Goal: Feedback & Contribution: Contribute content

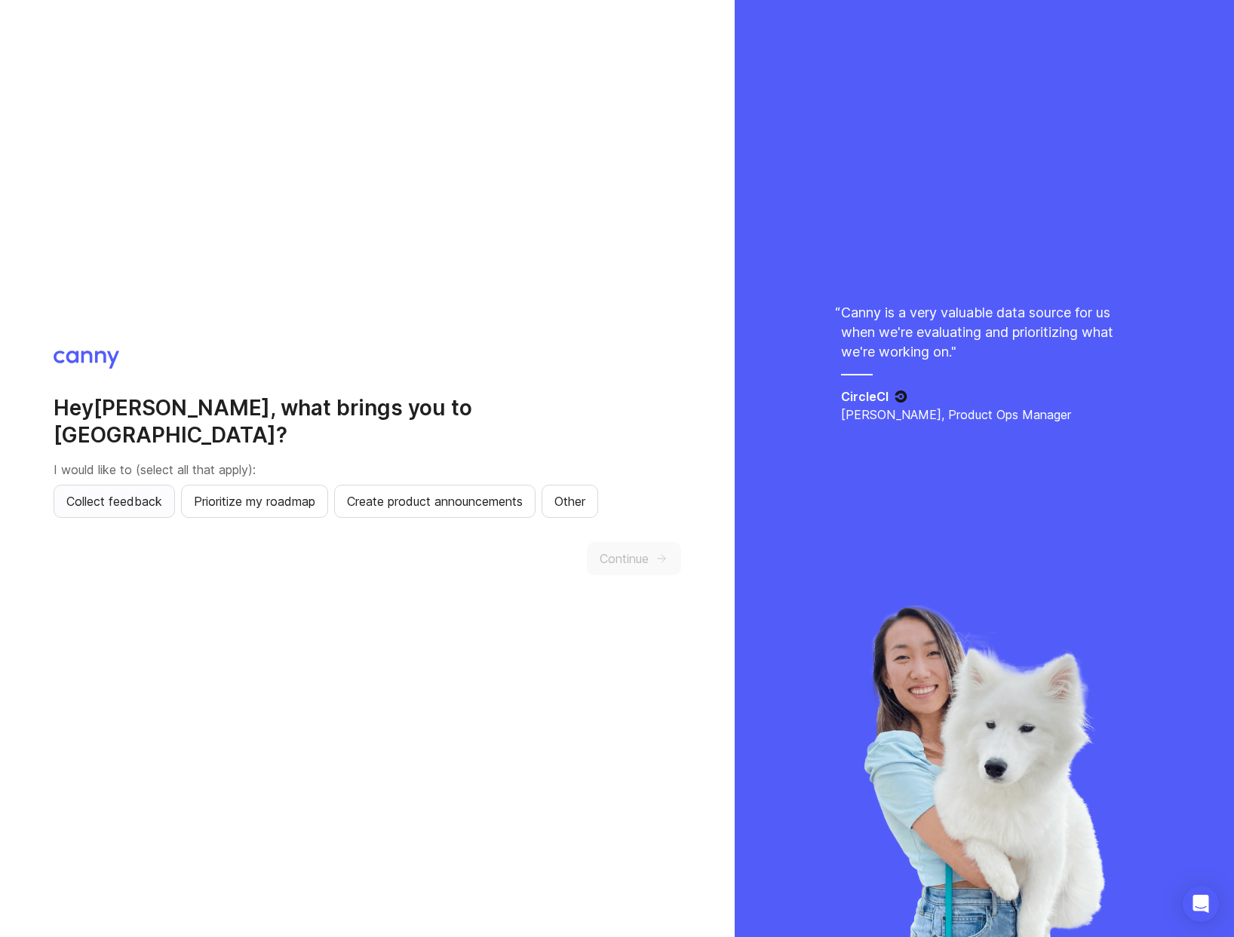
click at [119, 492] on span "Collect feedback" at bounding box center [114, 501] width 96 height 18
click at [661, 552] on icon "button" at bounding box center [662, 559] width 14 height 14
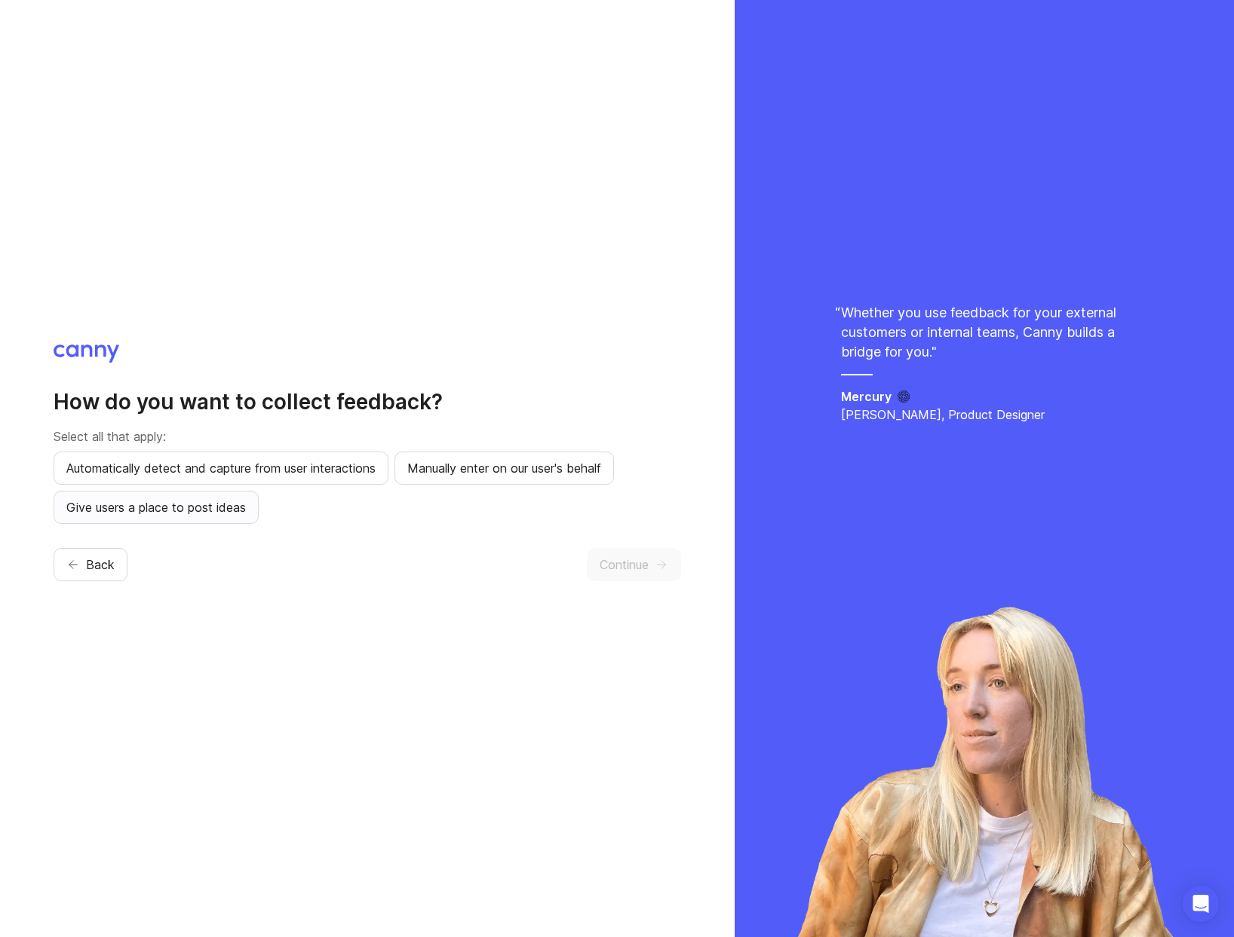
click at [226, 513] on span "Give users a place to post ideas" at bounding box center [155, 507] width 179 height 18
click at [611, 569] on span "Continue" at bounding box center [623, 565] width 49 height 18
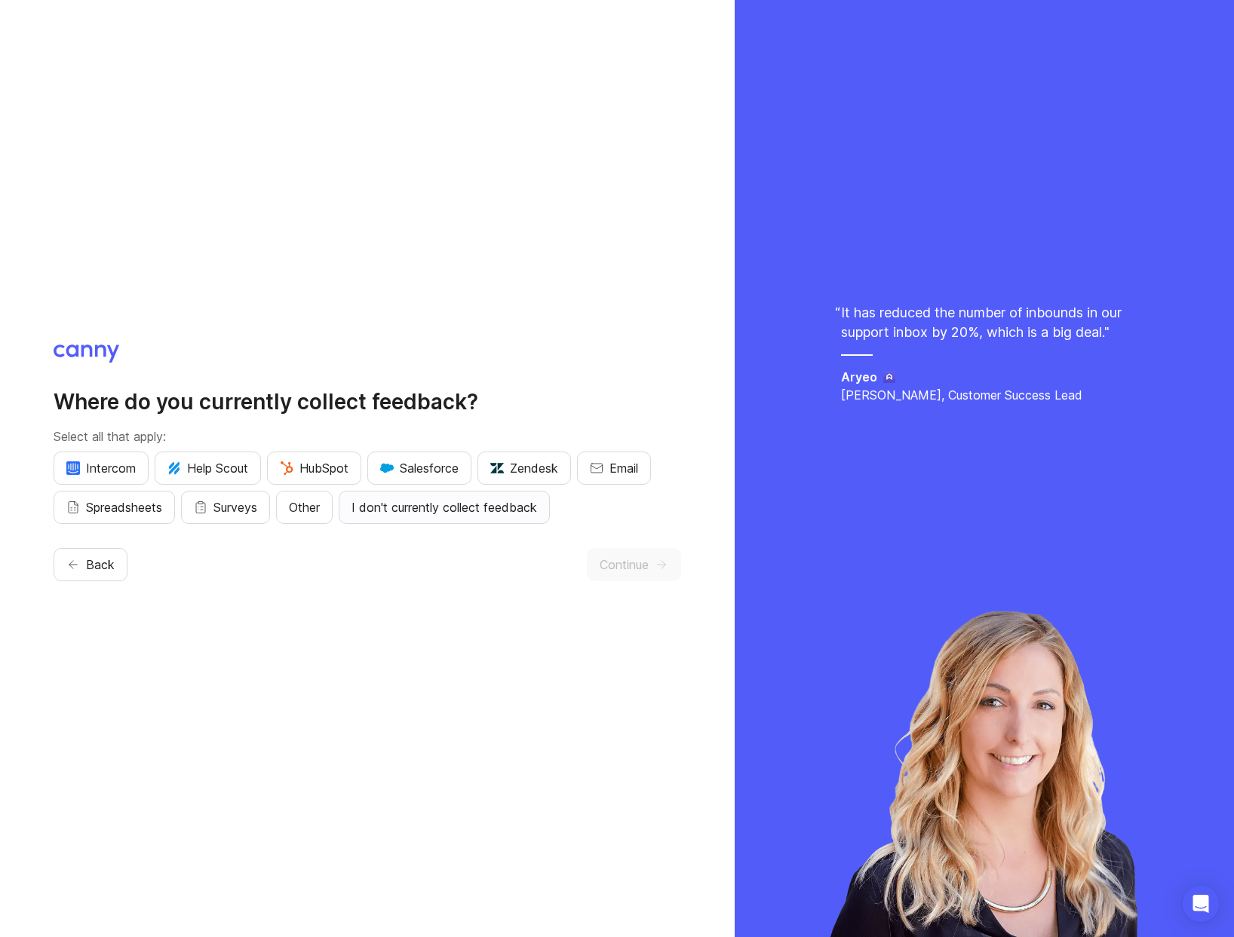
click at [474, 509] on span "I don't currently collect feedback" at bounding box center [444, 507] width 186 height 18
click at [616, 565] on span "Continue" at bounding box center [623, 565] width 49 height 18
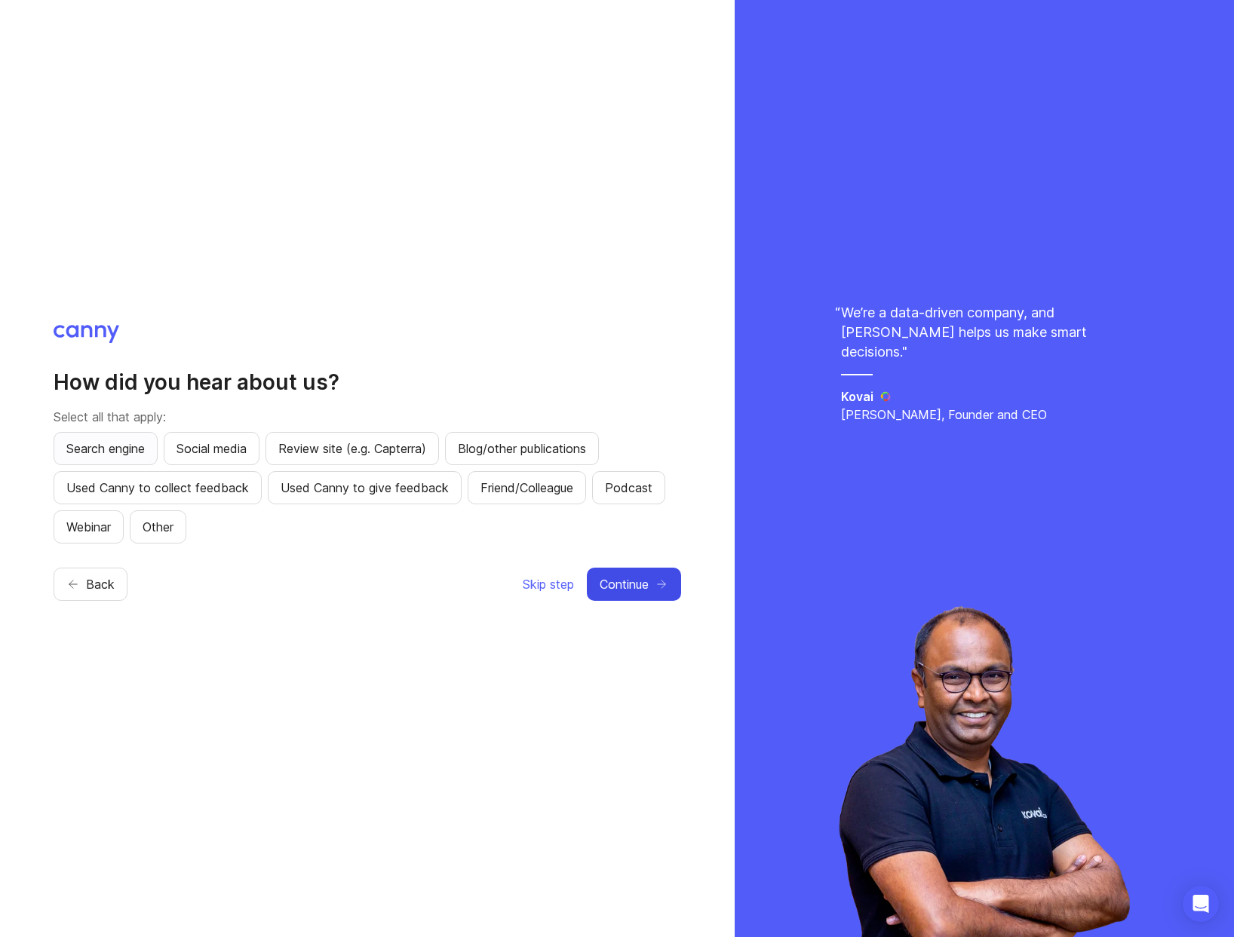
click at [118, 454] on span "Search engine" at bounding box center [105, 449] width 78 height 18
click at [645, 584] on span "Continue" at bounding box center [623, 584] width 49 height 18
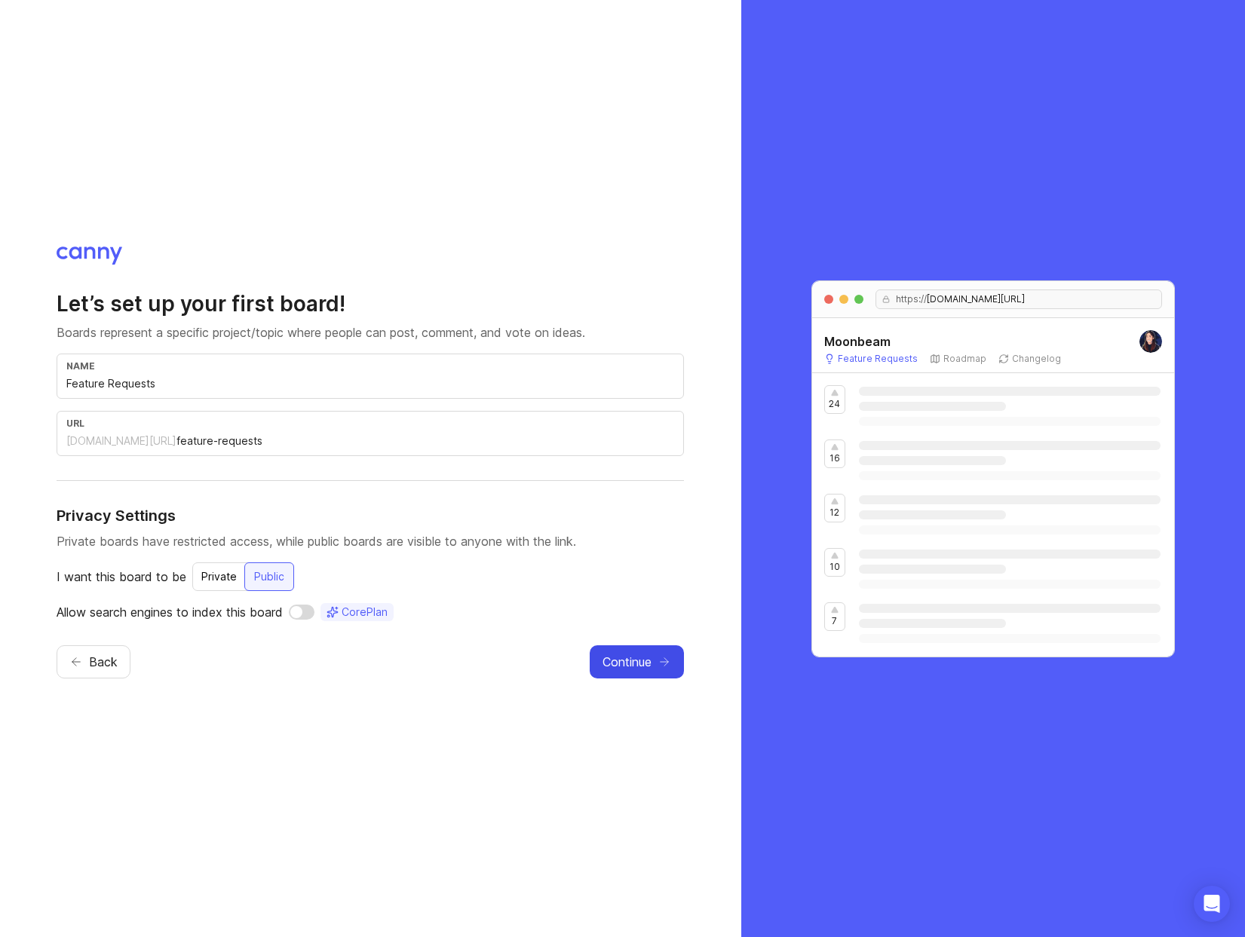
click at [654, 655] on button "Continue" at bounding box center [637, 661] width 94 height 33
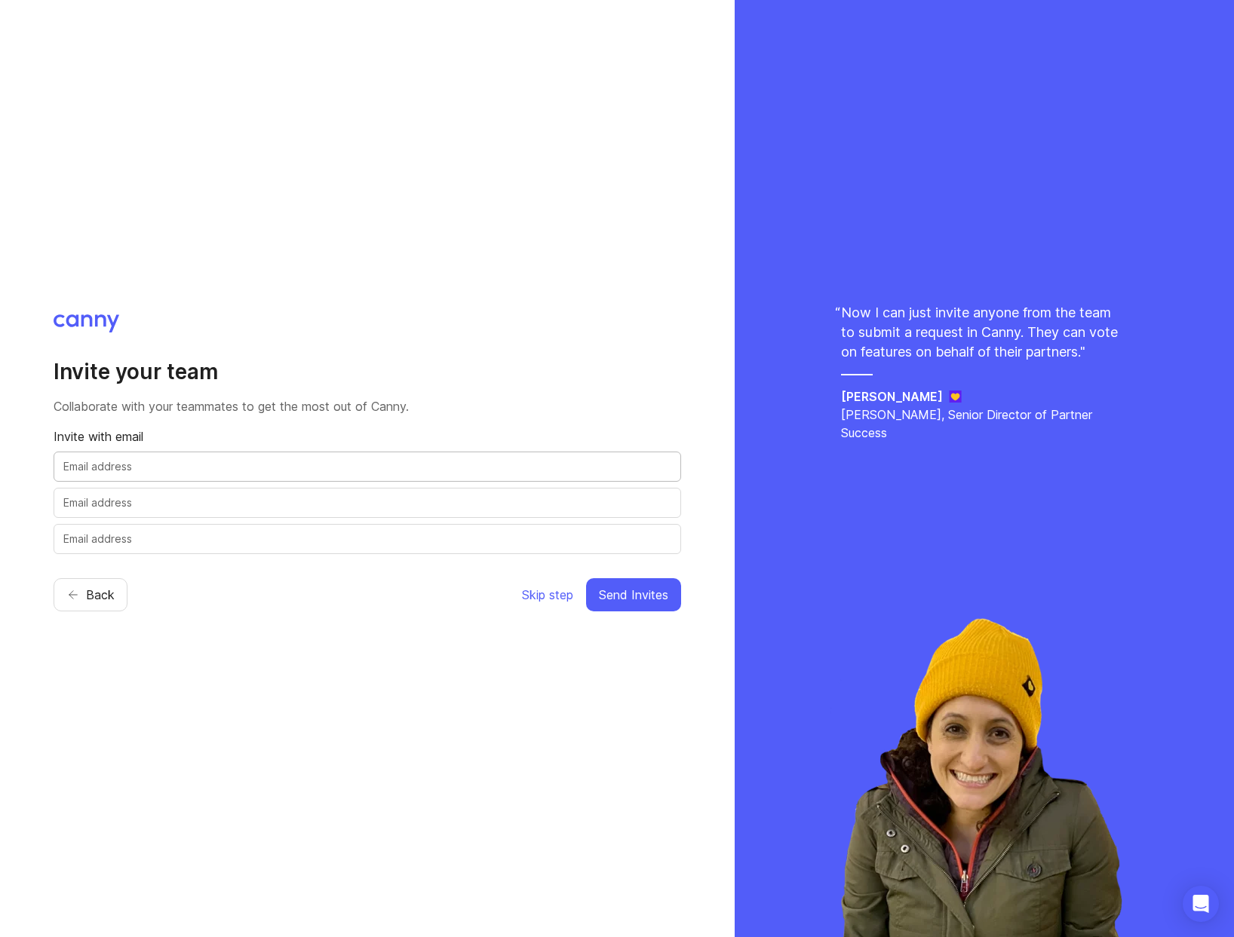
click at [361, 464] on input "text" at bounding box center [367, 466] width 608 height 17
type input "pat@vokamancy.com"
click at [625, 591] on span "Send Invites" at bounding box center [633, 595] width 69 height 18
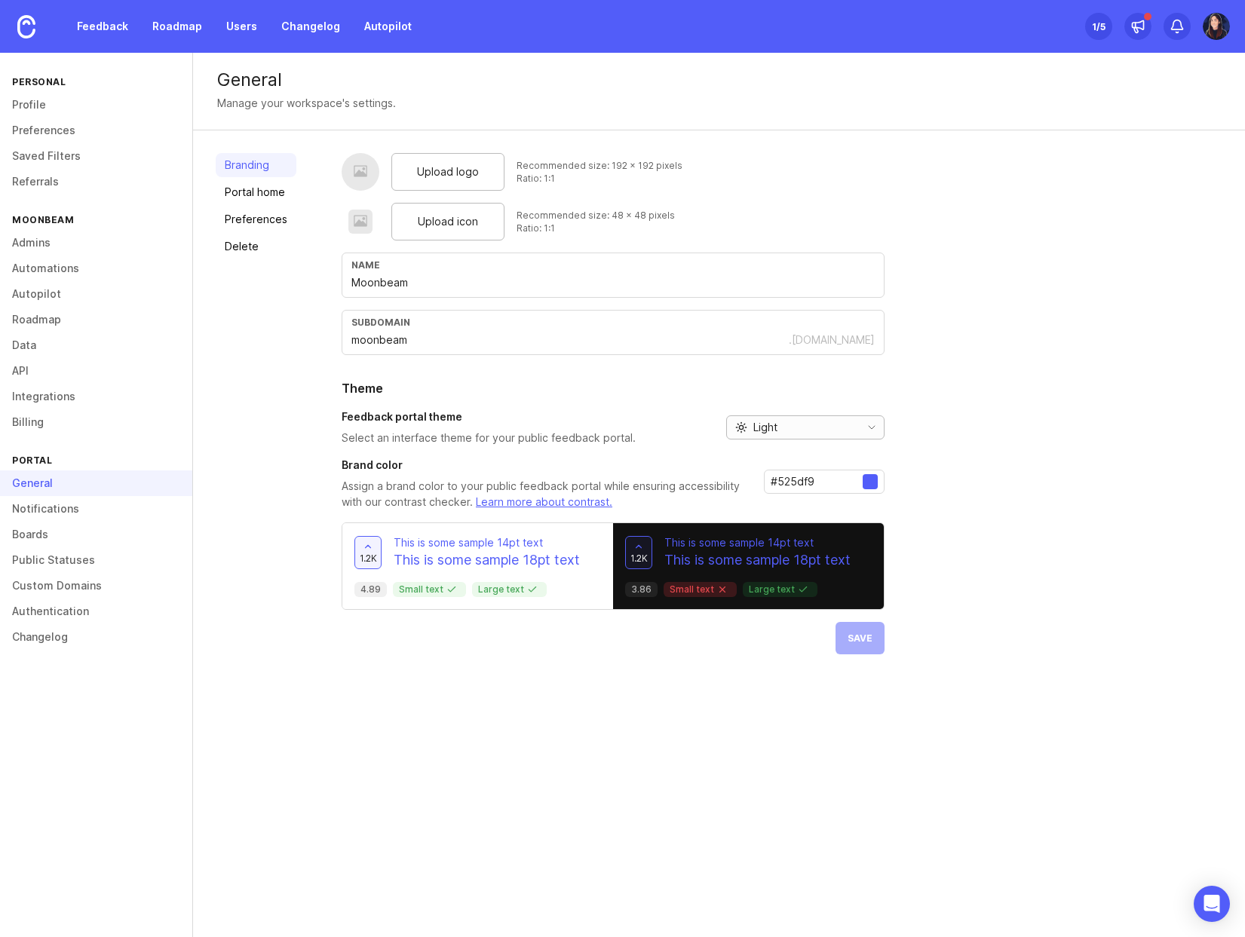
click at [785, 428] on div "Light" at bounding box center [790, 427] width 127 height 23
click at [775, 498] on span "Dark" at bounding box center [764, 506] width 23 height 17
click at [966, 535] on div "Upload logo Recommended size: 192 x 192 pixels Ratio: 1:1 Upload icon Recommend…" at bounding box center [782, 403] width 881 height 501
click at [867, 481] on div at bounding box center [870, 481] width 15 height 15
click at [868, 480] on div at bounding box center [870, 481] width 15 height 15
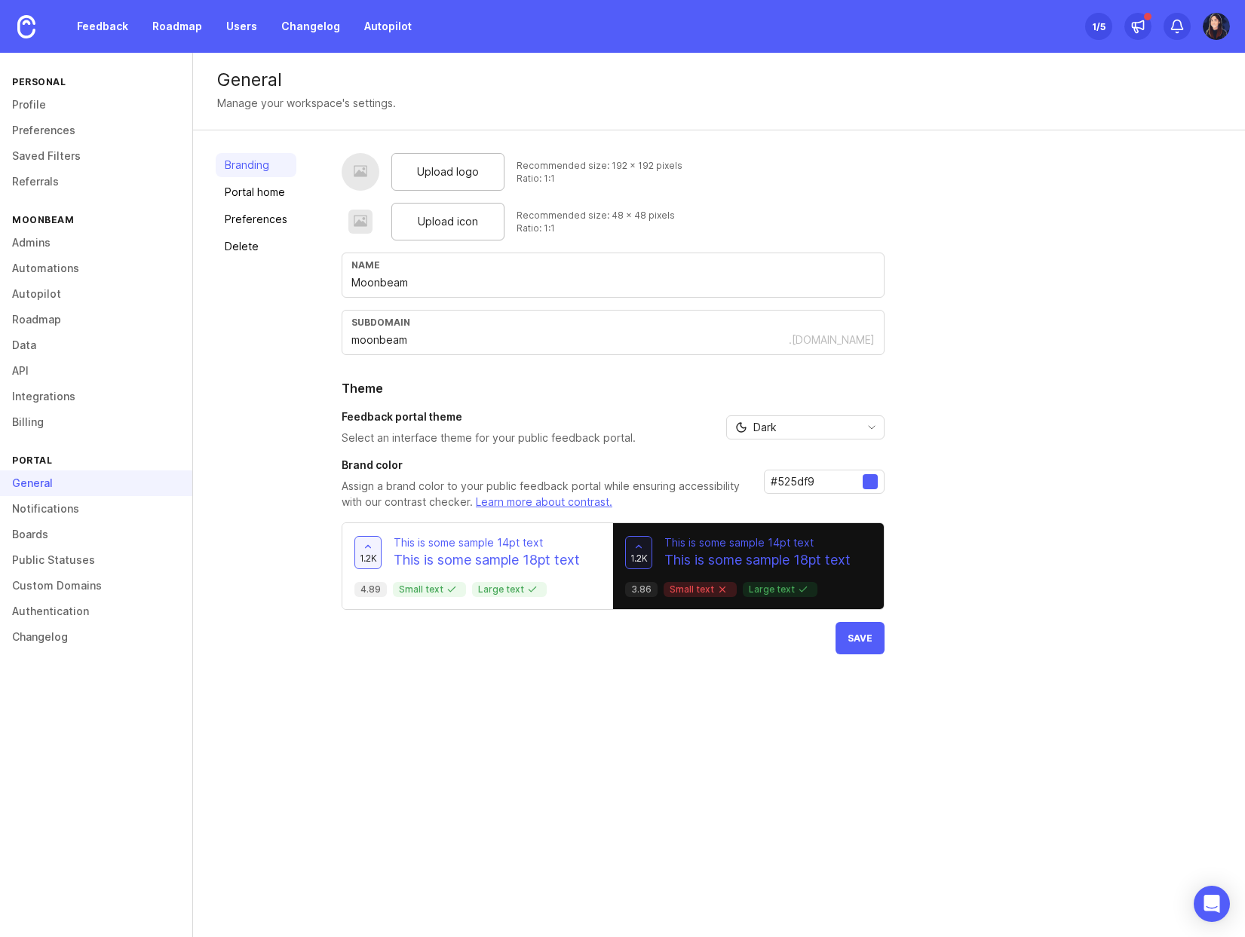
drag, startPoint x: 818, startPoint y: 480, endPoint x: 768, endPoint y: 480, distance: 49.8
click at [771, 480] on input "#525df9" at bounding box center [817, 482] width 92 height 17
click at [867, 481] on div at bounding box center [870, 481] width 15 height 15
drag, startPoint x: 814, startPoint y: 483, endPoint x: 763, endPoint y: 480, distance: 51.4
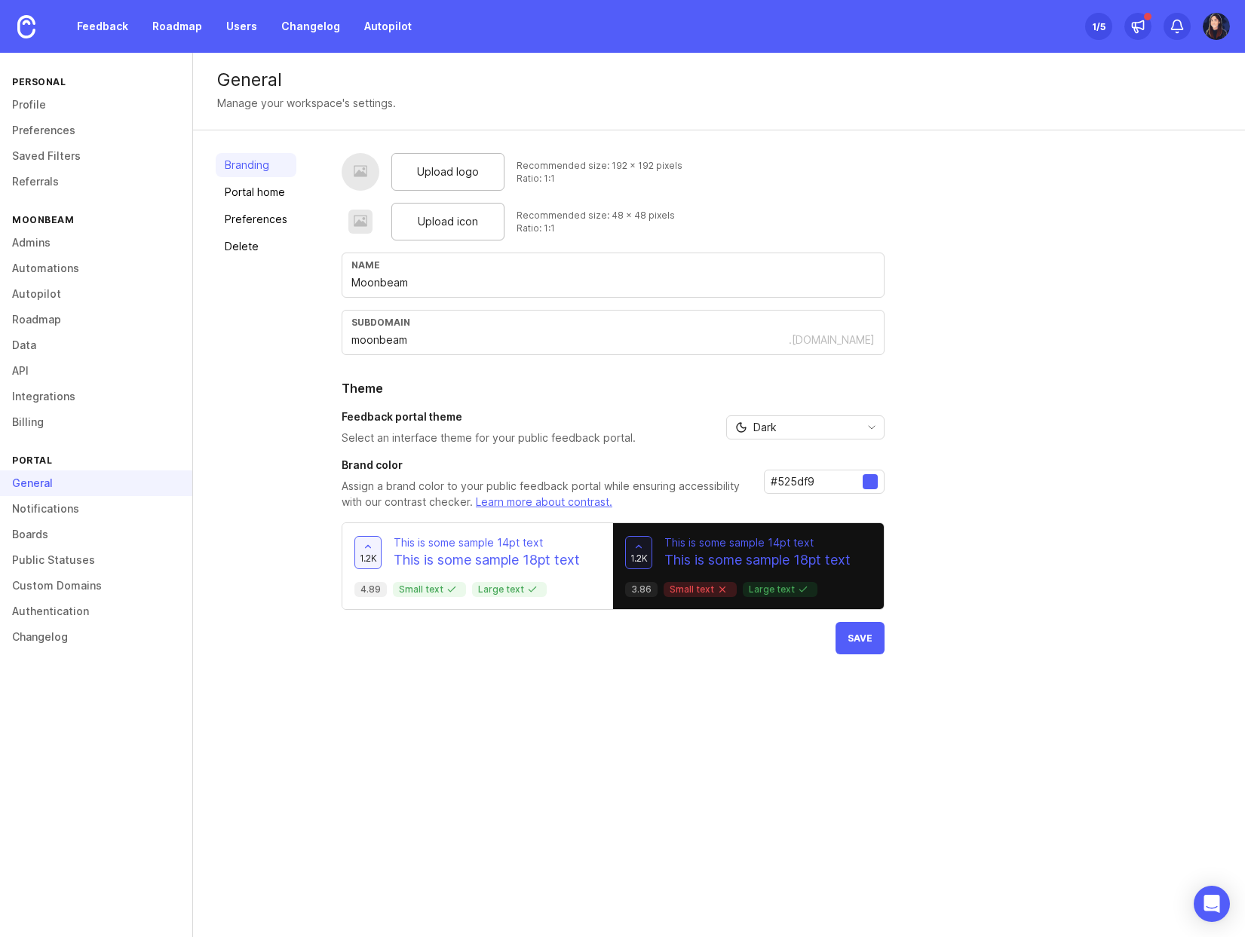
click at [764, 480] on div "#525df9" at bounding box center [824, 482] width 121 height 24
paste input "18ccff"
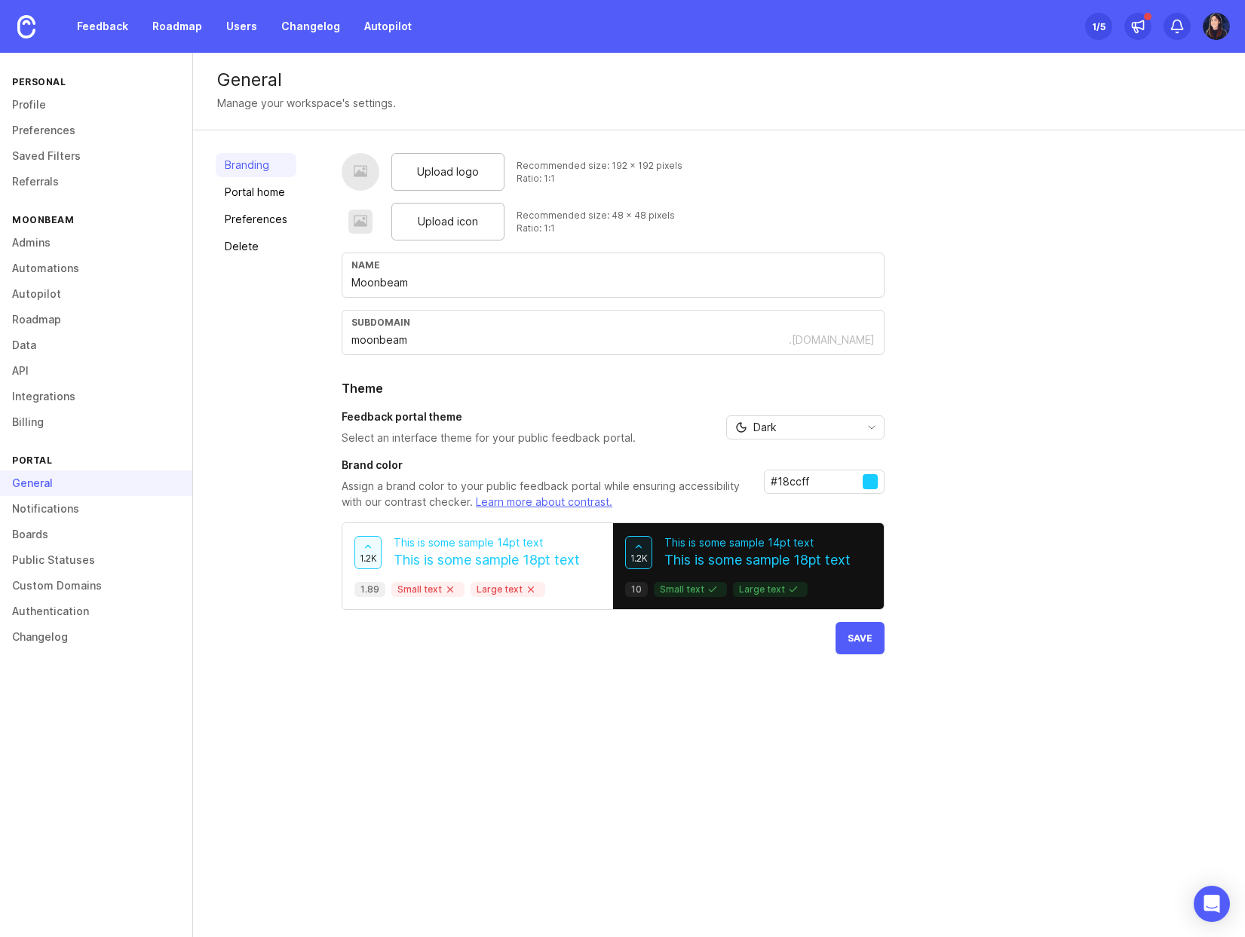
type input "#18ccff"
click at [990, 495] on div "Upload logo Recommended size: 192 x 192 pixels Ratio: 1:1 Upload icon Recommend…" at bounding box center [782, 403] width 881 height 501
click at [857, 643] on span "Save" at bounding box center [860, 638] width 25 height 11
click at [1038, 585] on div "Upload logo Recommended size: 192 x 192 pixels Ratio: 1:1 Upload icon Recommend…" at bounding box center [782, 403] width 881 height 501
click at [424, 173] on span "Upload logo" at bounding box center [448, 172] width 62 height 17
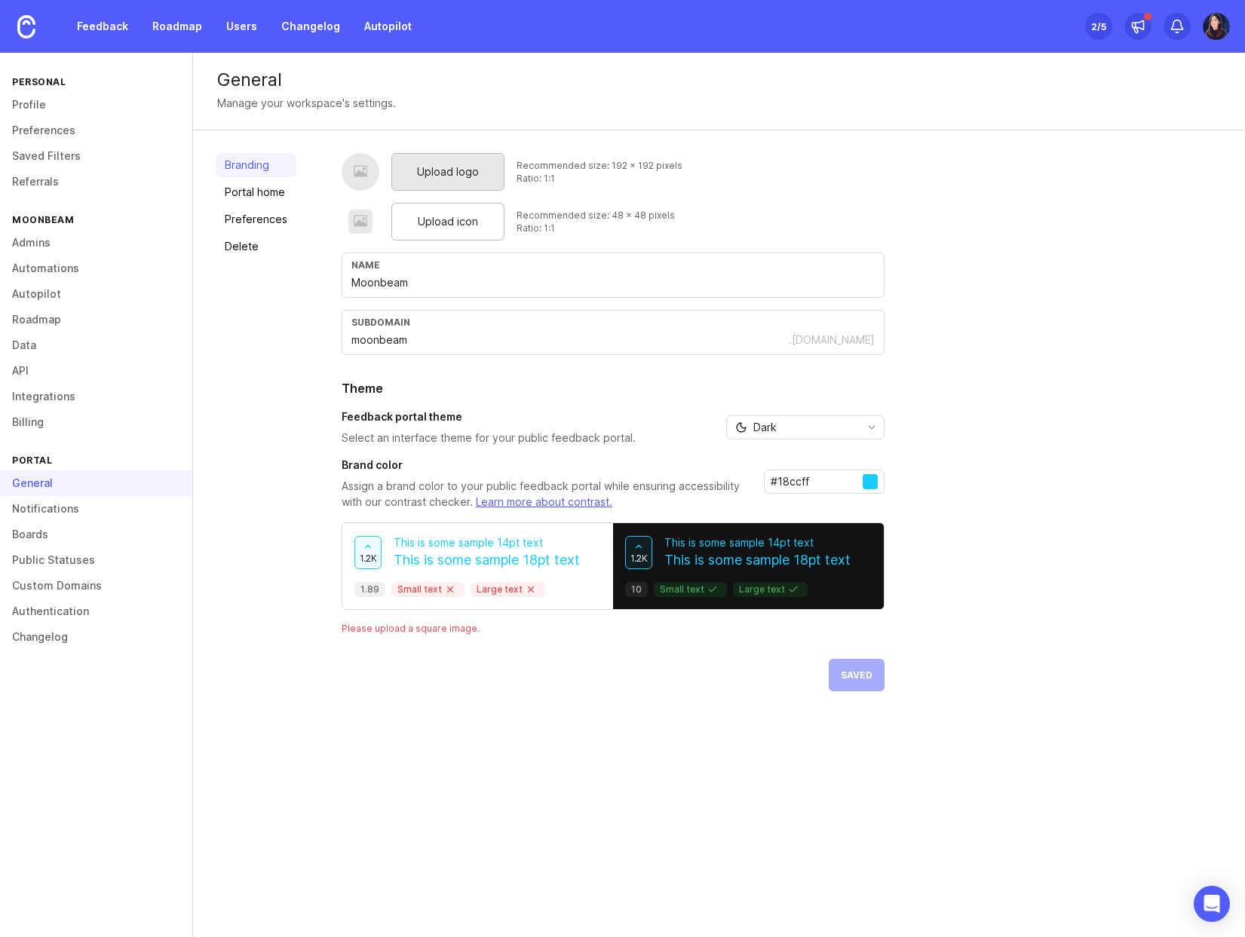
click at [467, 179] on span "Upload logo" at bounding box center [448, 172] width 62 height 17
click at [447, 220] on span "Upload icon" at bounding box center [448, 221] width 60 height 17
click at [240, 308] on div "Branding Portal home Preferences Delete" at bounding box center [256, 422] width 81 height 538
click at [243, 194] on link "Portal home" at bounding box center [256, 192] width 81 height 24
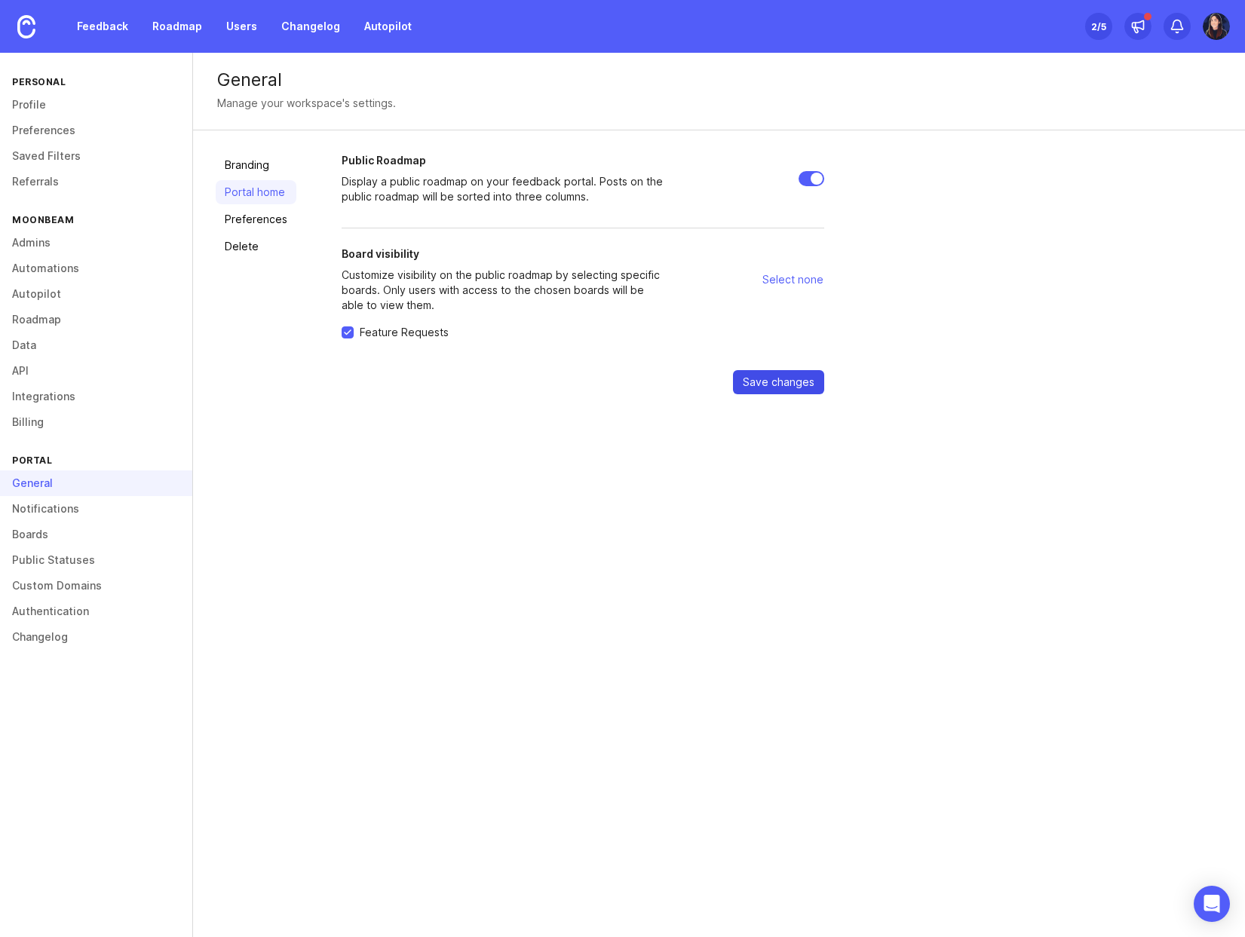
click at [772, 381] on span "Save changes" at bounding box center [779, 382] width 72 height 15
click at [47, 542] on link "Boards" at bounding box center [96, 535] width 192 height 26
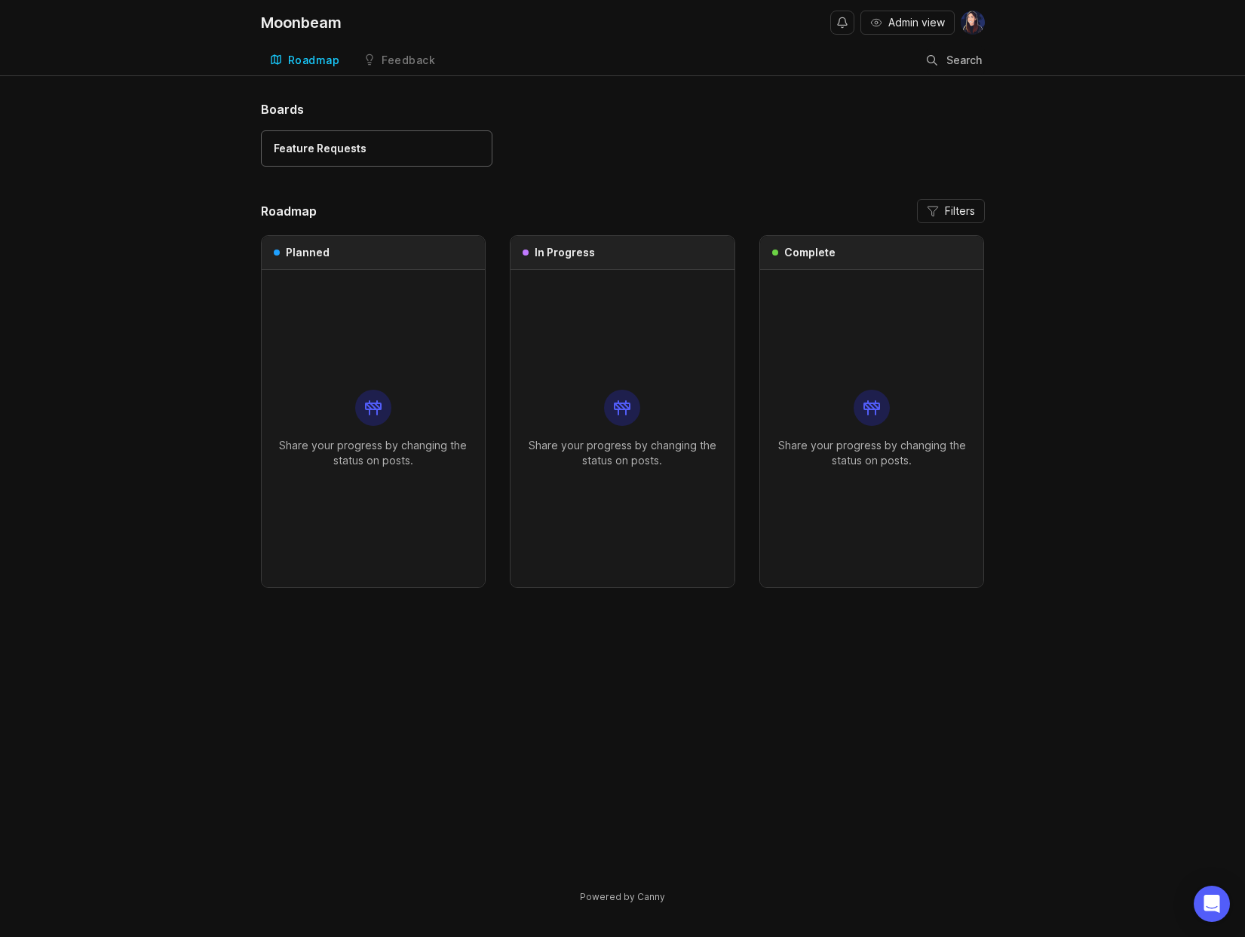
click at [442, 153] on div "Feature Requests" at bounding box center [377, 148] width 206 height 17
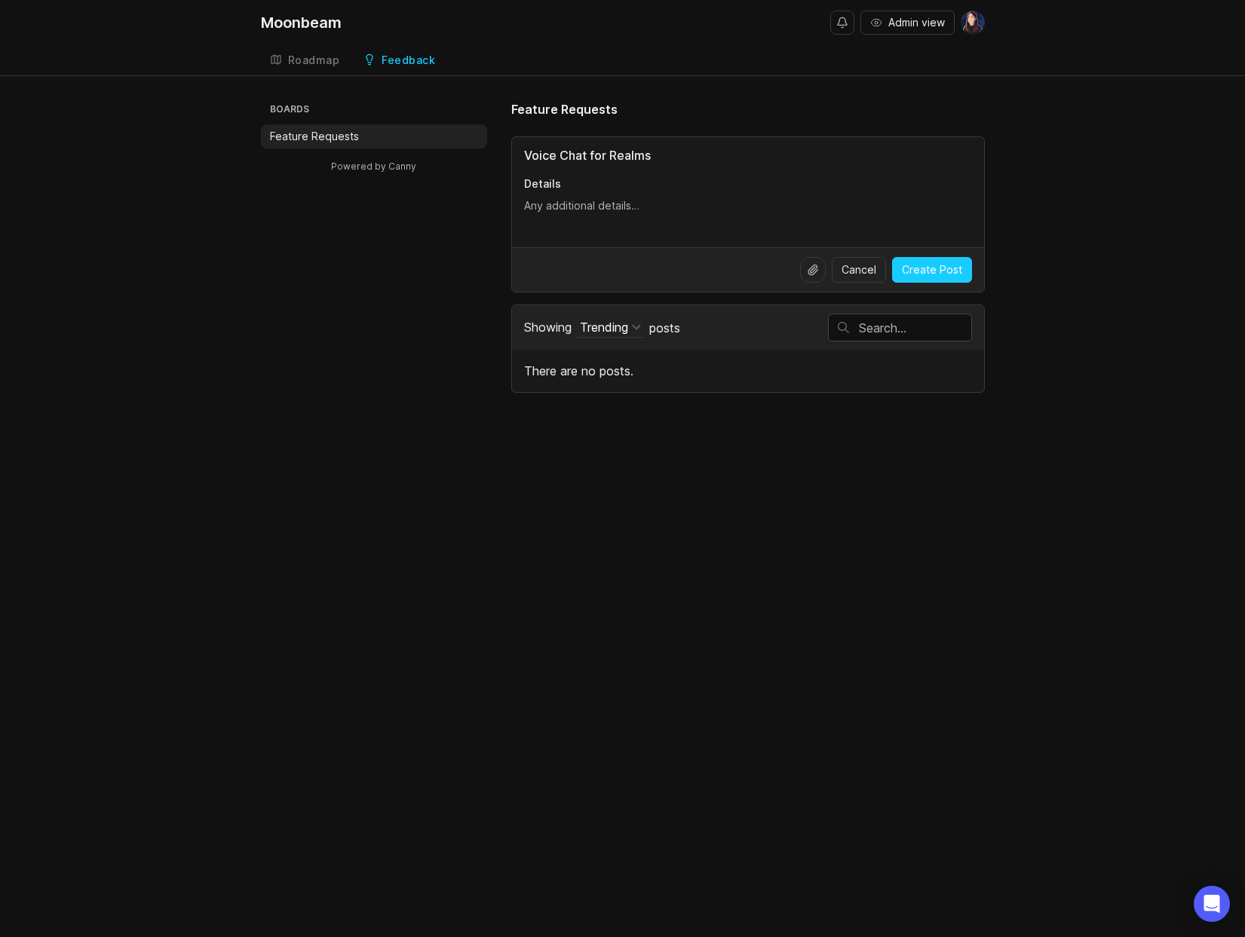
type input "Voice Chat for Realms"
click at [575, 222] on div at bounding box center [748, 212] width 448 height 29
type textarea "Allow realms to run their own voice chat channels, similar to how Discord does …"
click at [937, 271] on span "Create Post" at bounding box center [932, 269] width 60 height 15
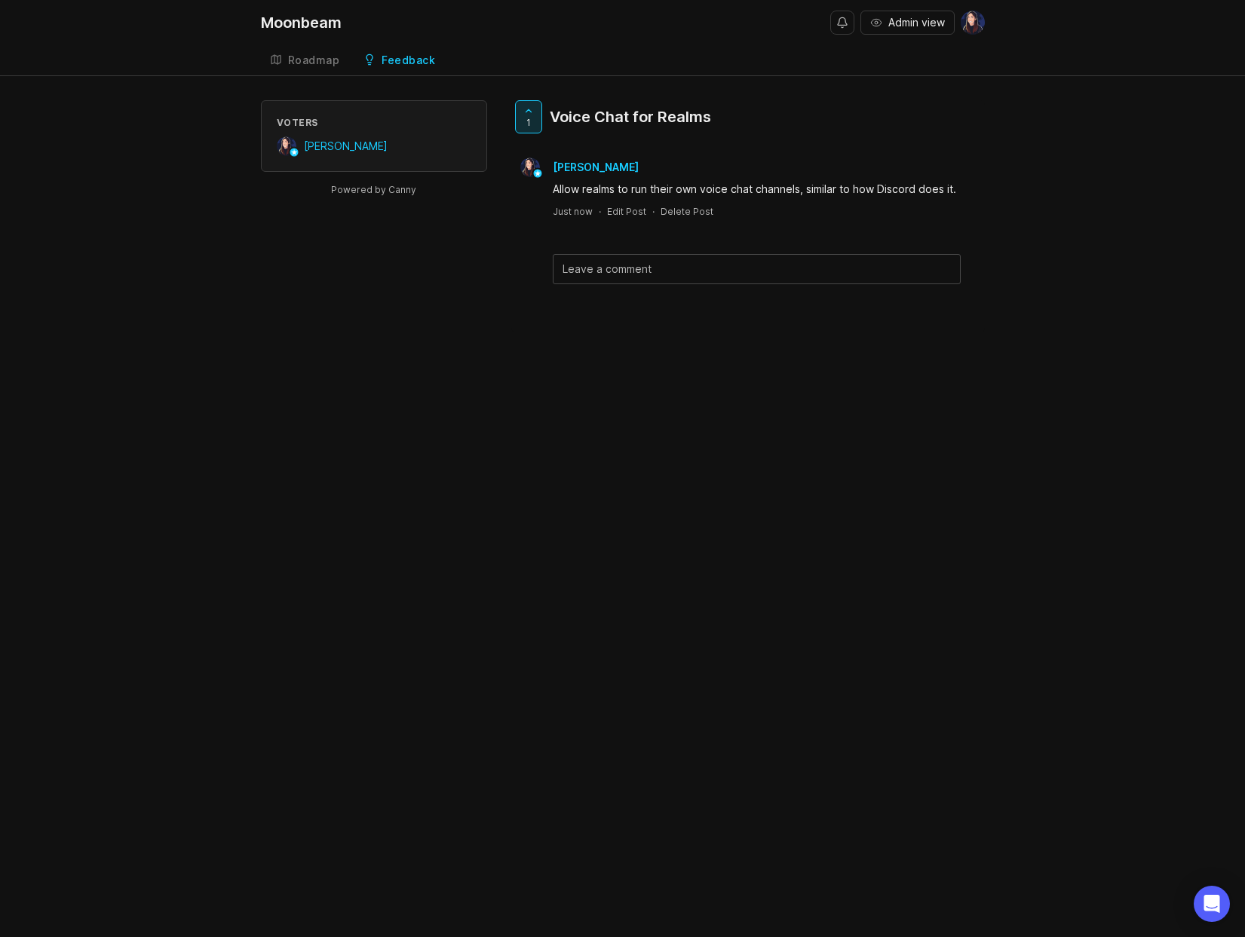
click at [435, 68] on link "Feedback" at bounding box center [399, 60] width 90 height 31
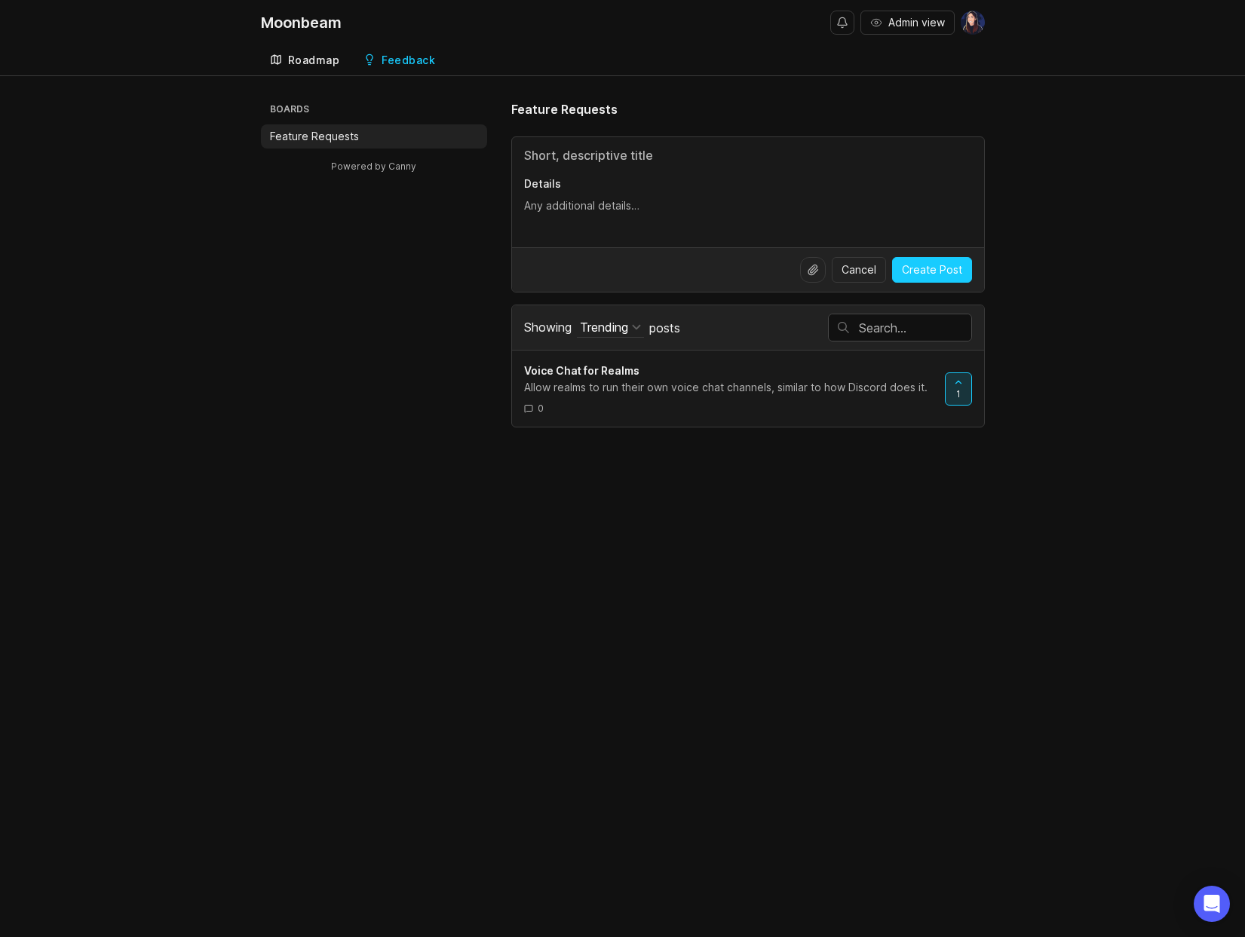
click at [309, 69] on link "Roadmap" at bounding box center [305, 60] width 88 height 31
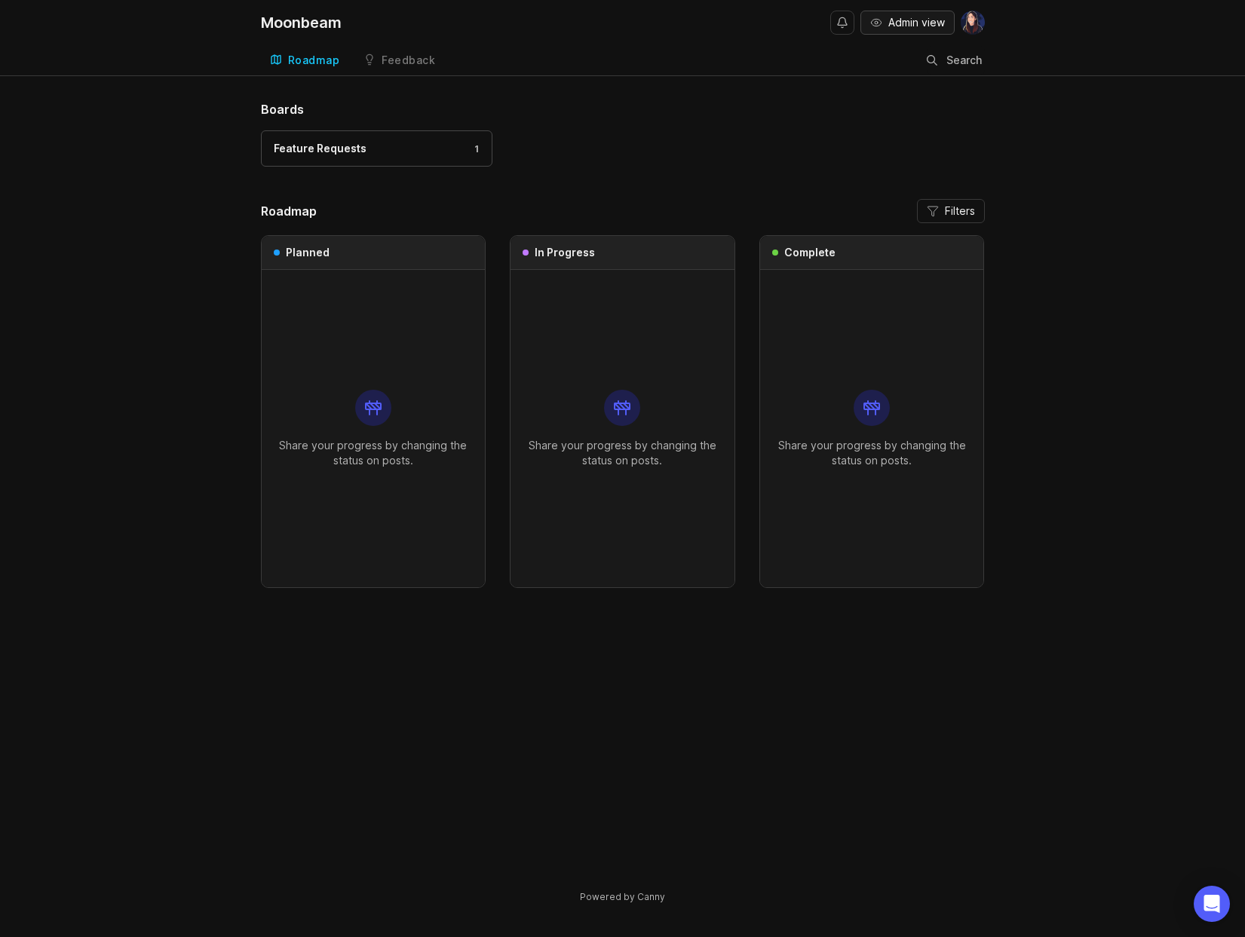
click at [909, 22] on span "Admin view" at bounding box center [916, 22] width 57 height 15
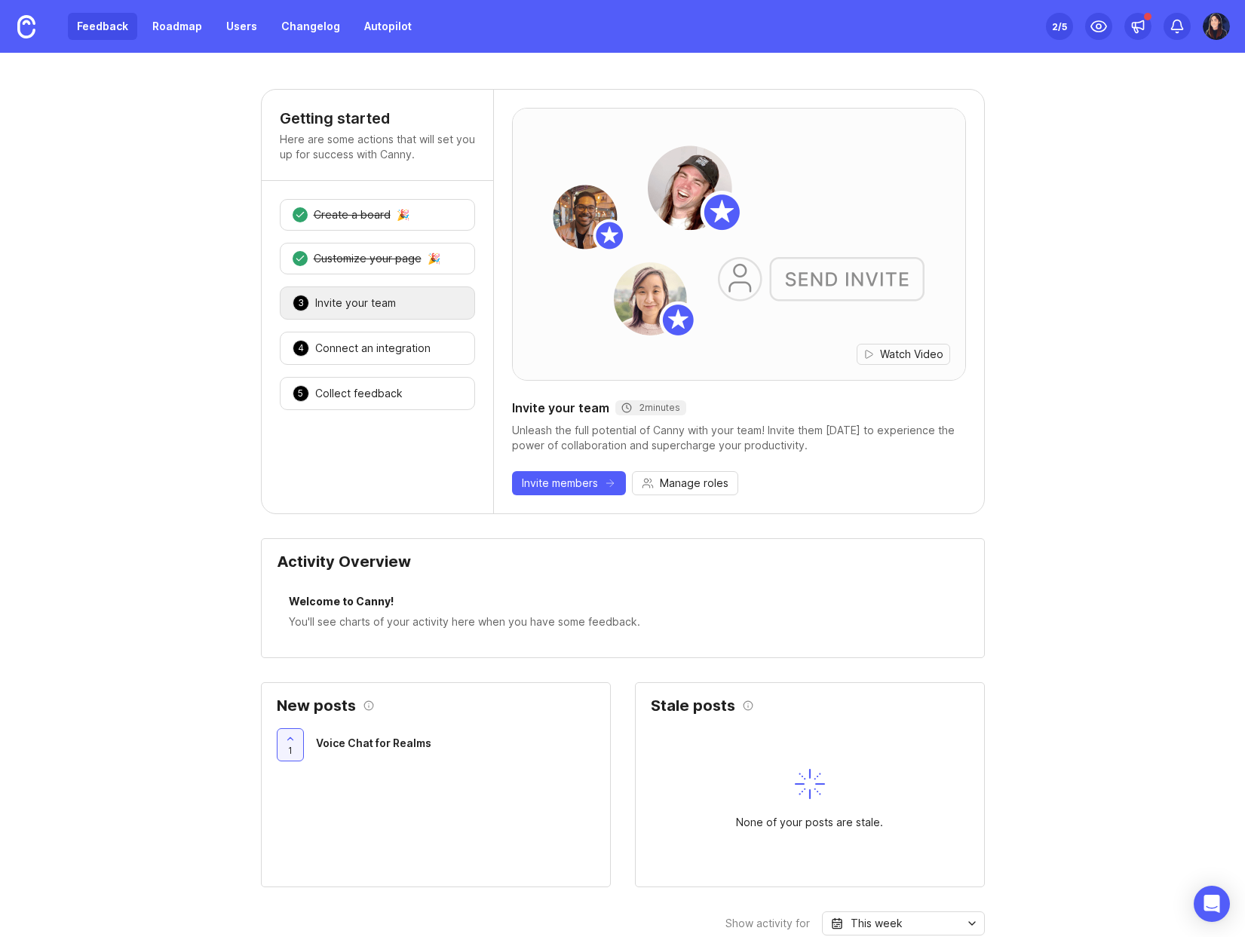
click at [115, 25] on link "Feedback" at bounding box center [102, 26] width 69 height 27
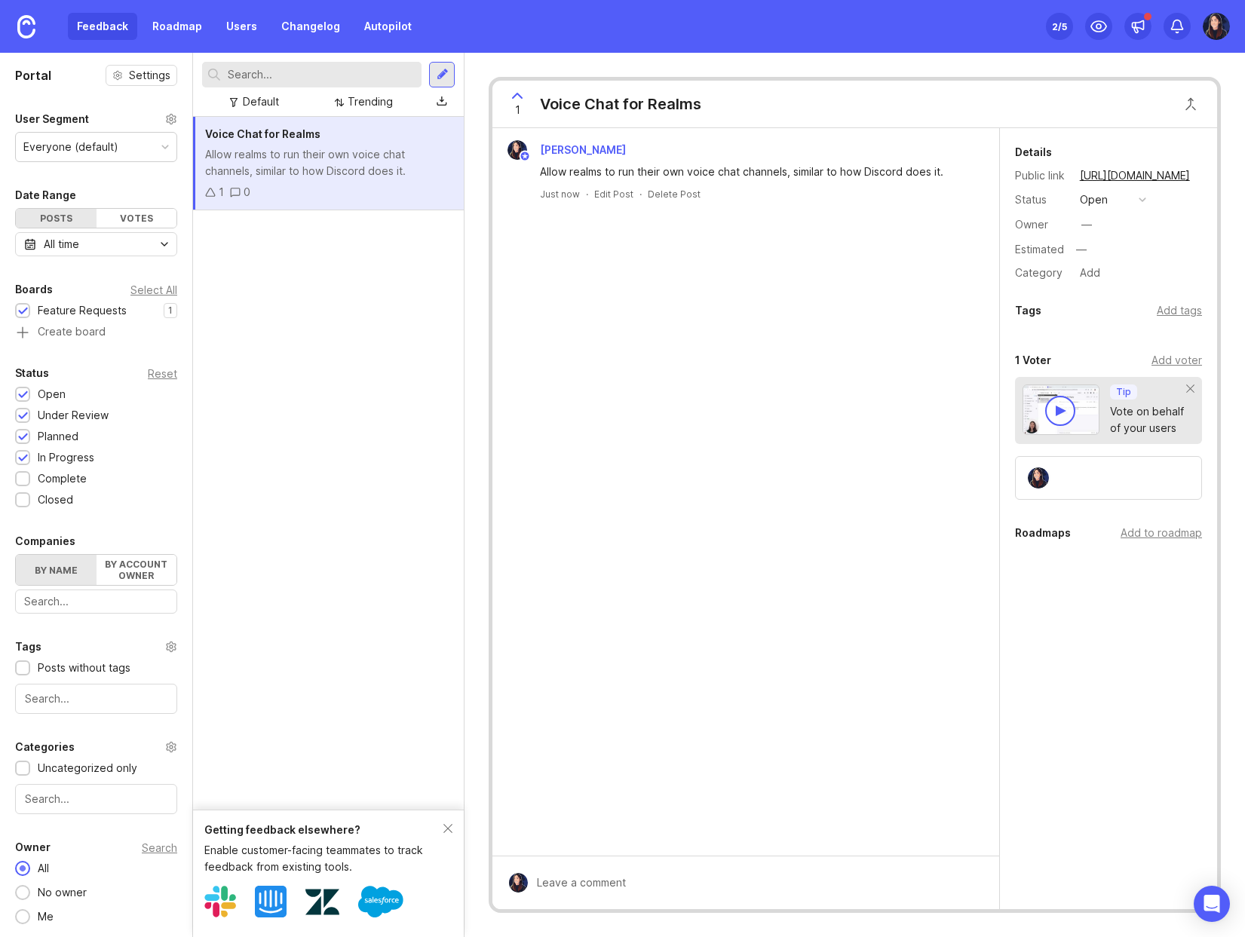
click at [453, 830] on div "Getting feedback elsewhere? Enable customer-facing teammates to track feedback …" at bounding box center [328, 873] width 271 height 127
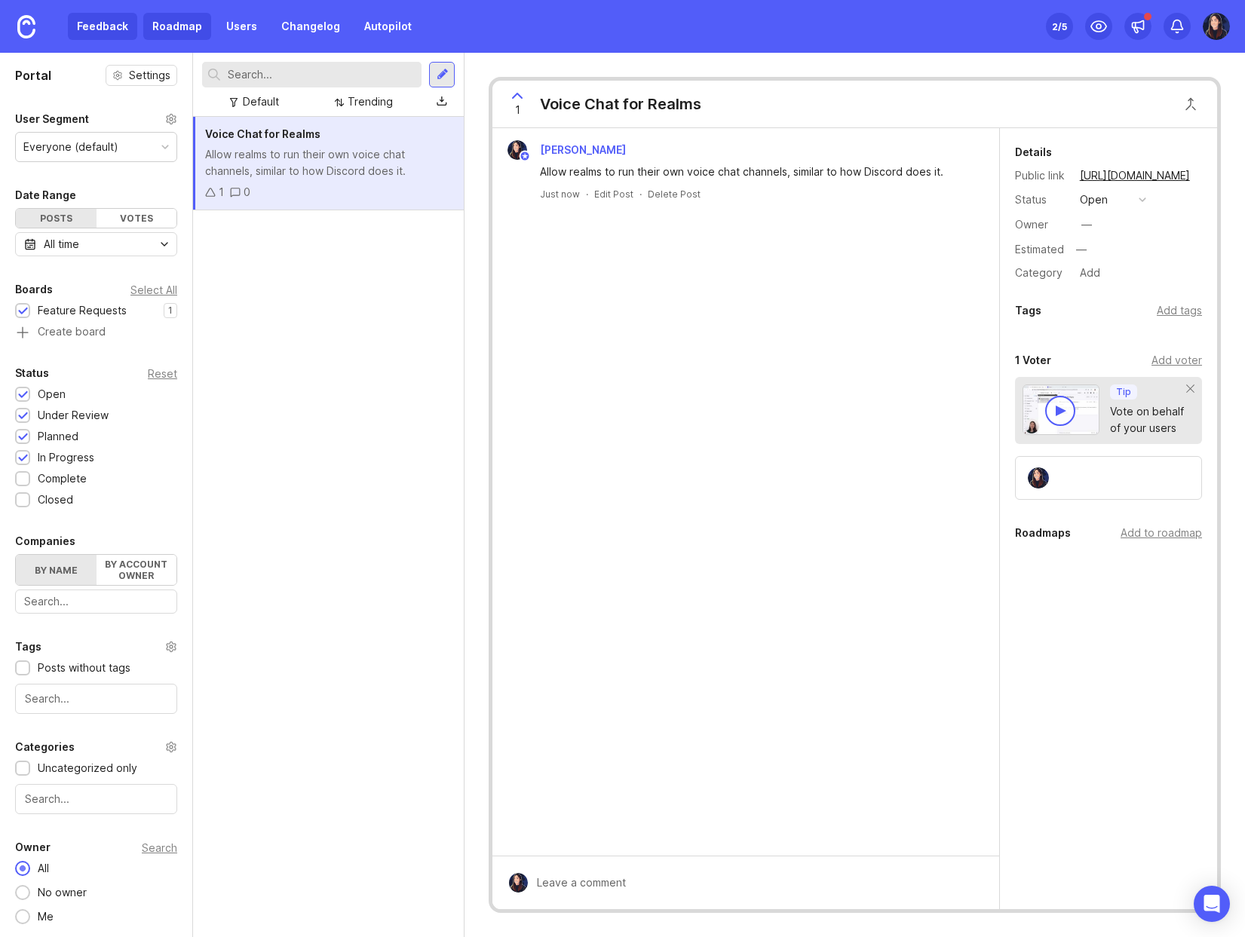
click at [191, 23] on link "Roadmap" at bounding box center [177, 26] width 68 height 27
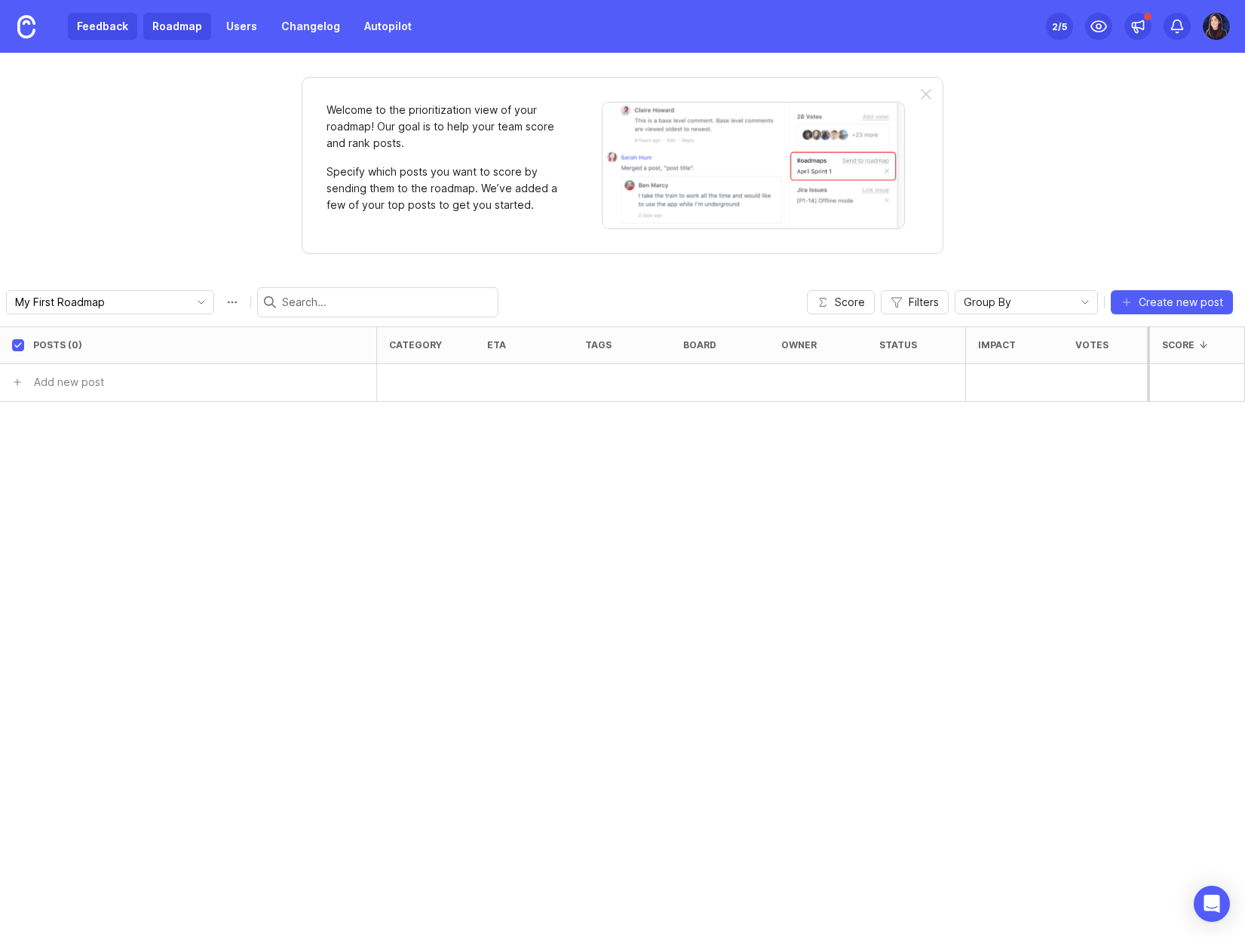
click at [115, 20] on link "Feedback" at bounding box center [102, 26] width 69 height 27
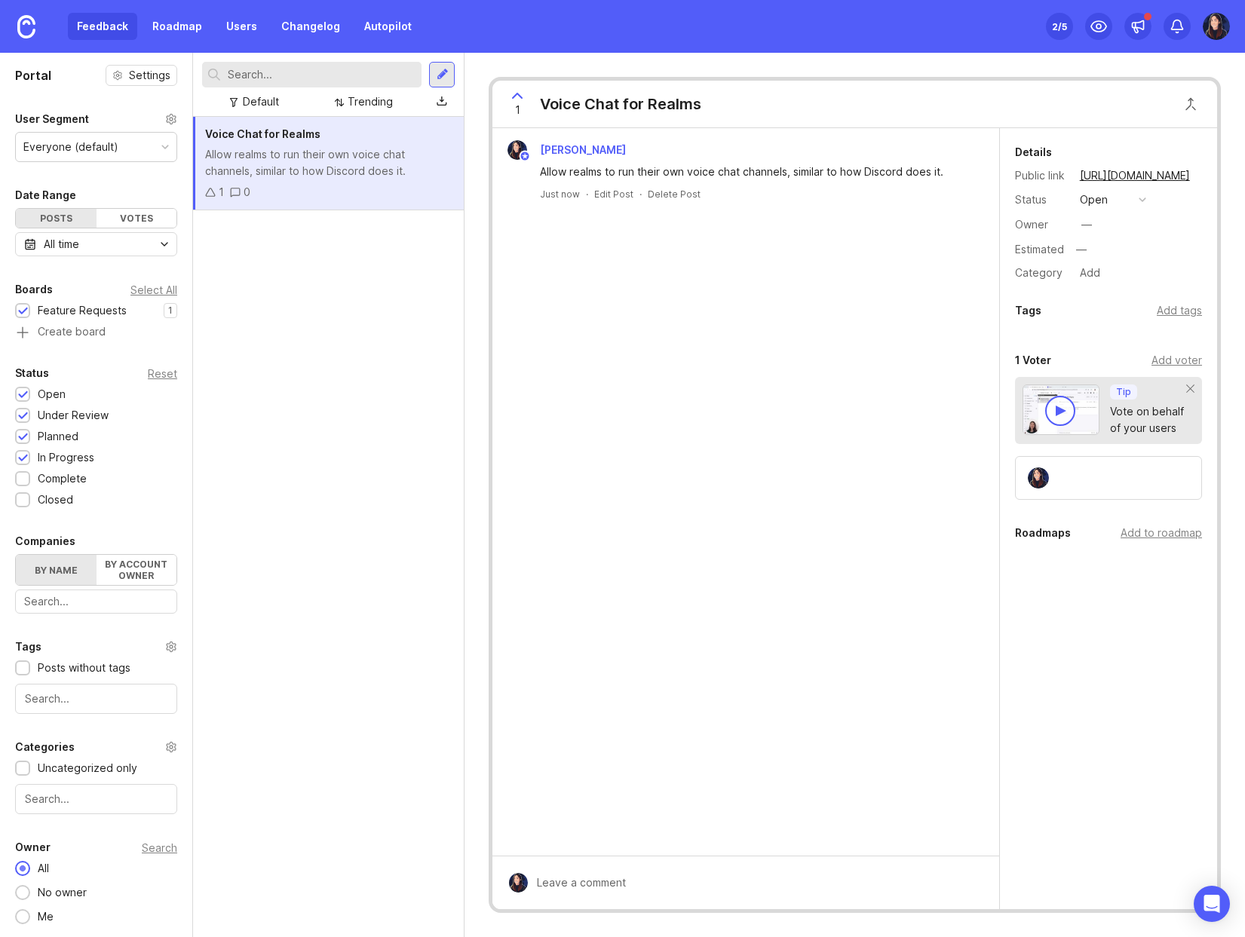
click at [23, 448] on div "Status Reset Open 1 Under Review 1 Planned 1 In Progress 1 Complete 1 Closed 1" at bounding box center [96, 436] width 192 height 144
click at [18, 409] on div at bounding box center [22, 415] width 15 height 15
click at [23, 459] on div at bounding box center [23, 458] width 10 height 11
click at [31, 415] on div "Under Review" at bounding box center [65, 415] width 101 height 17
click at [336, 399] on div "Voice Chat for Realms Allow realms to run their own voice chat channels, simila…" at bounding box center [328, 527] width 271 height 820
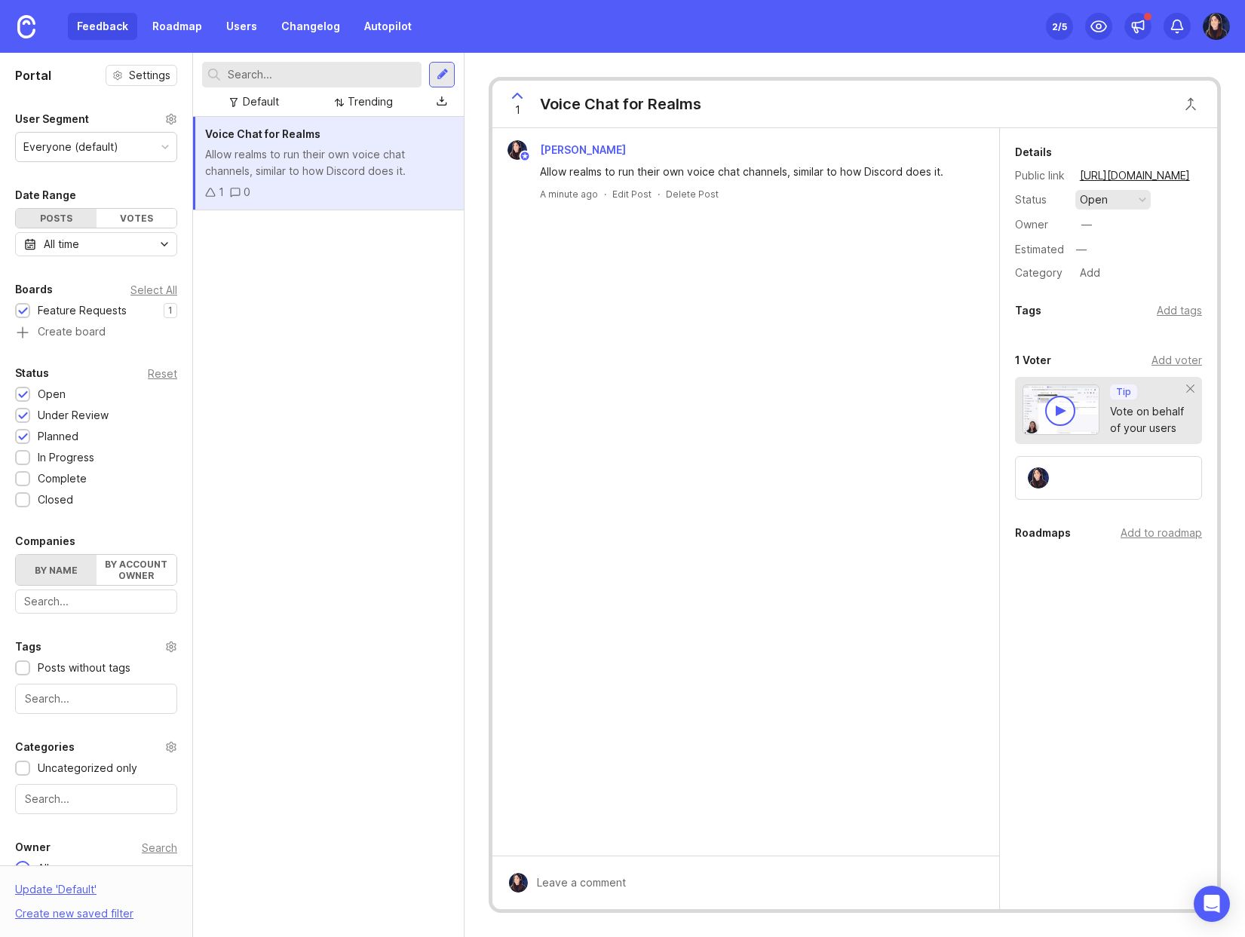
click at [1132, 198] on button "open" at bounding box center [1112, 200] width 75 height 20
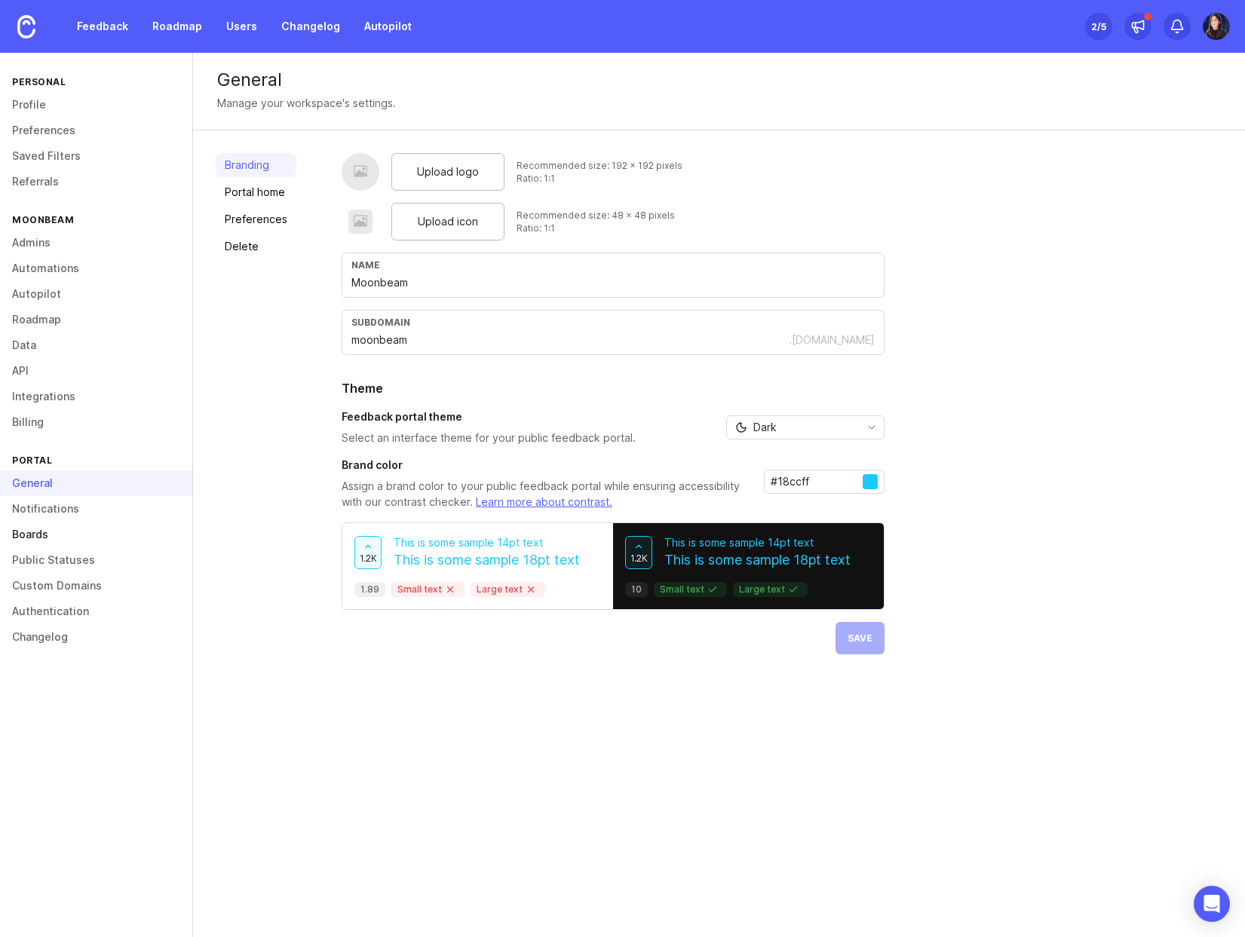
click at [100, 541] on link "Boards" at bounding box center [96, 535] width 192 height 26
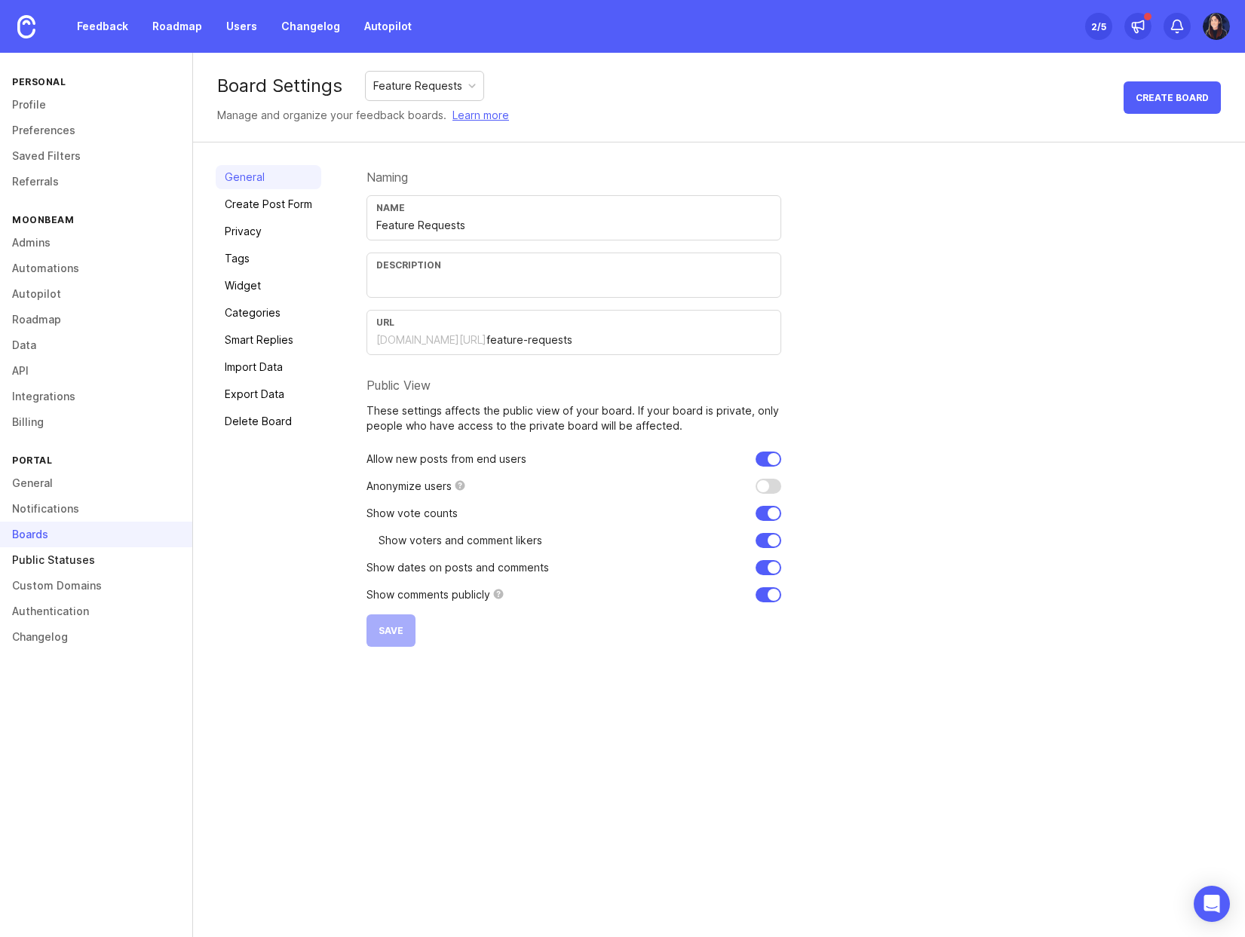
click at [98, 558] on link "Public Statuses" at bounding box center [96, 560] width 192 height 26
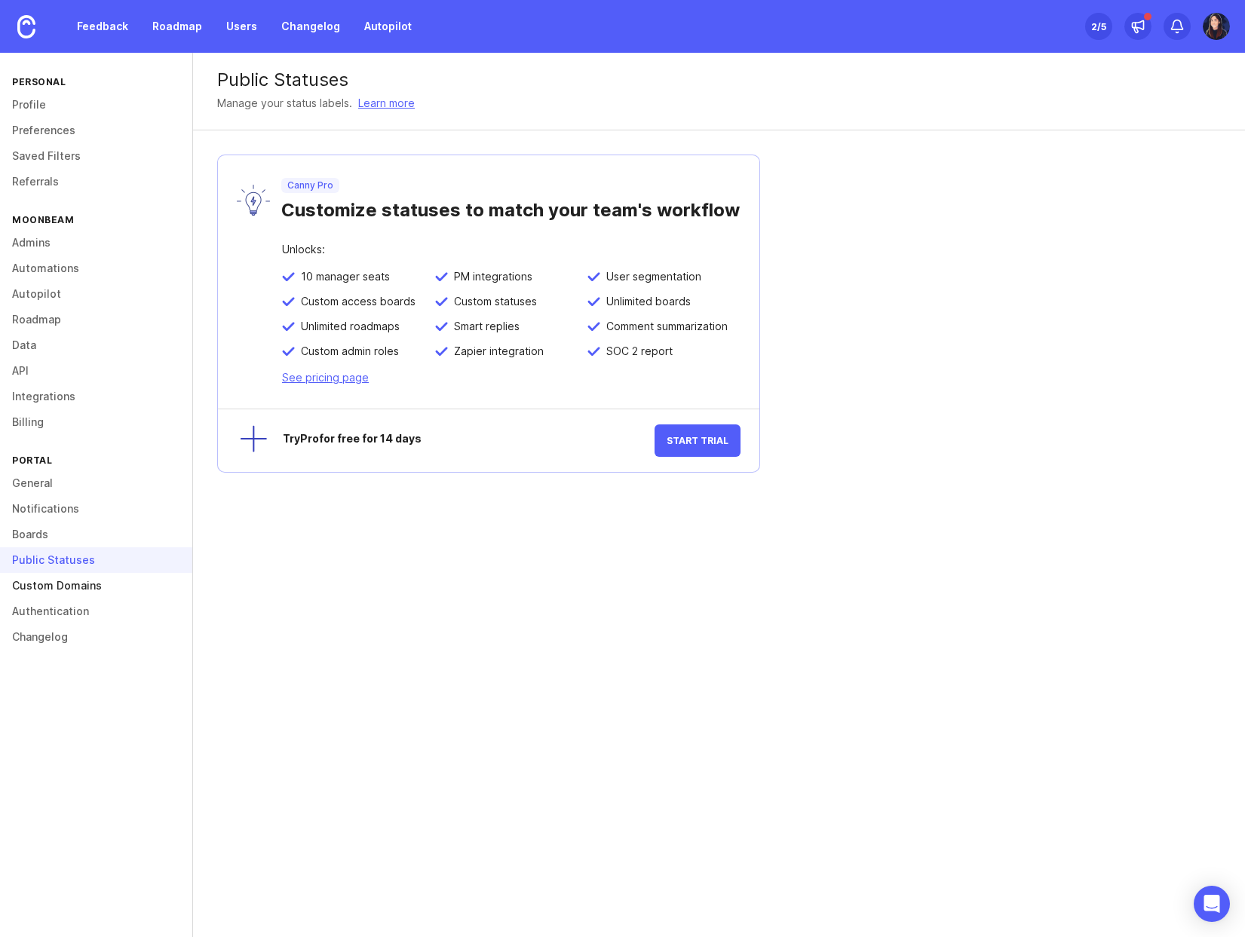
click at [100, 587] on link "Custom Domains" at bounding box center [96, 586] width 192 height 26
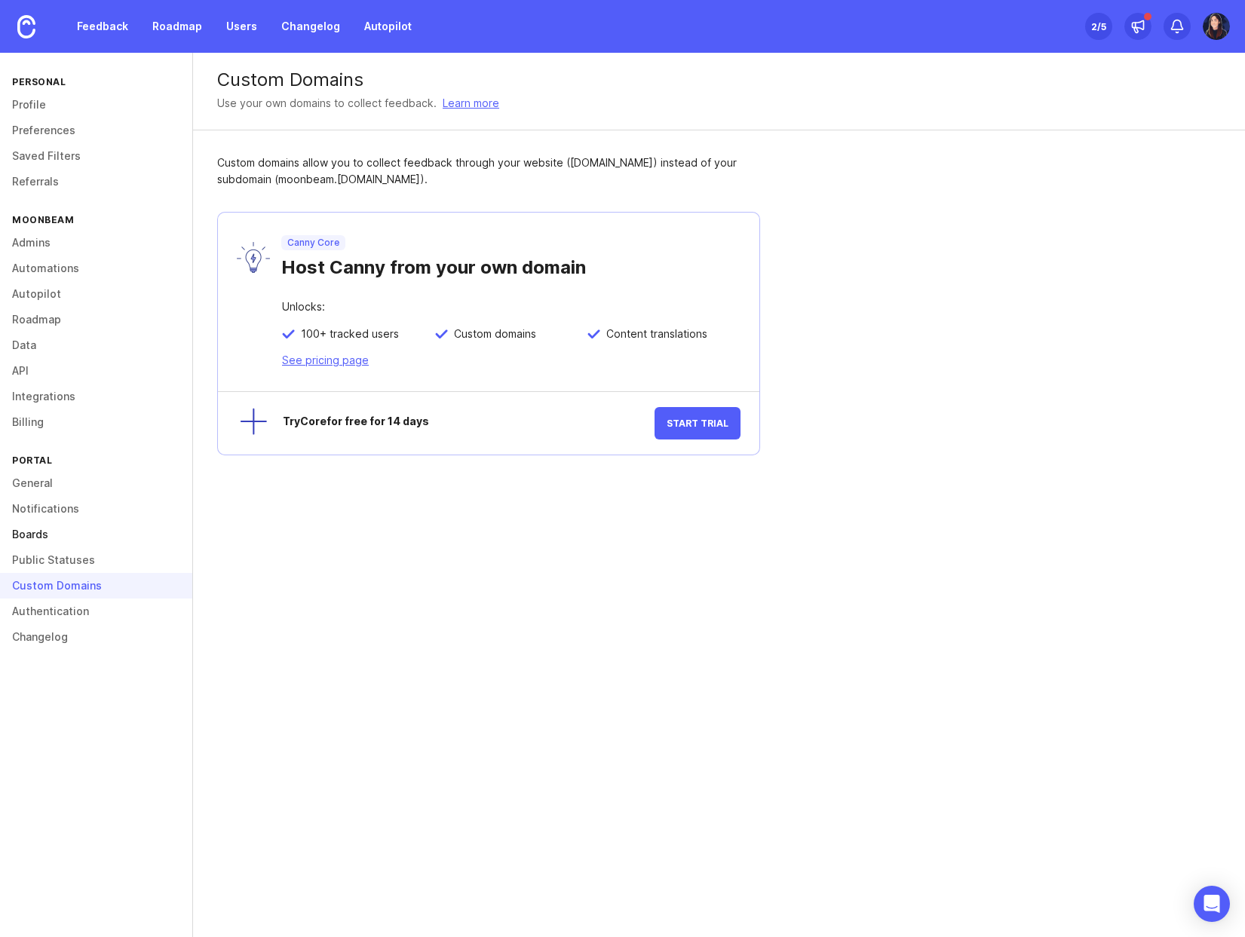
click at [63, 544] on link "Boards" at bounding box center [96, 535] width 192 height 26
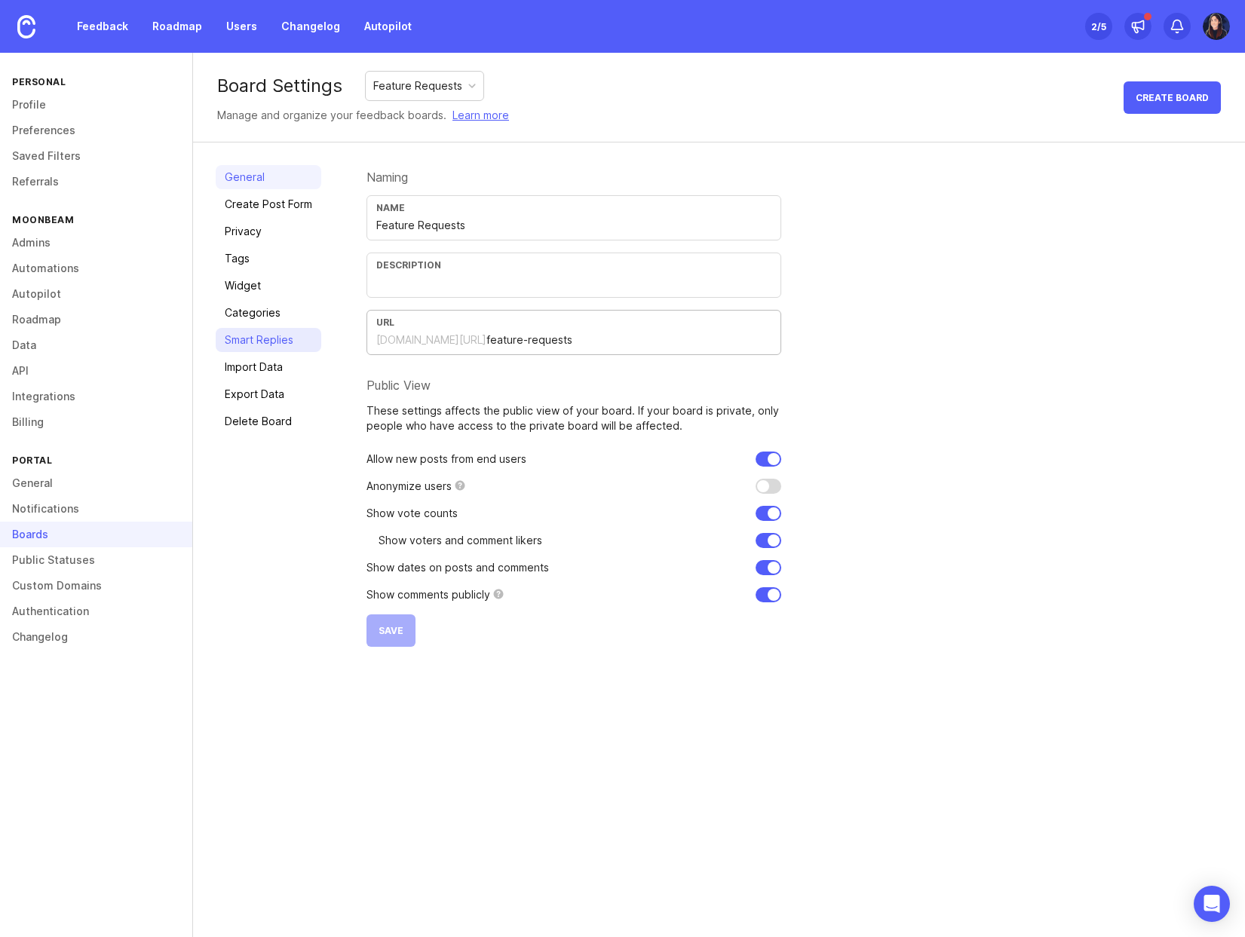
drag, startPoint x: 578, startPoint y: 342, endPoint x: 269, endPoint y: 336, distance: 309.2
click at [269, 336] on div "General Create Post Form Privacy Tags Widget Categories Smart Replies Import Da…" at bounding box center [719, 406] width 1052 height 527
click at [108, 483] on link "General" at bounding box center [96, 484] width 192 height 26
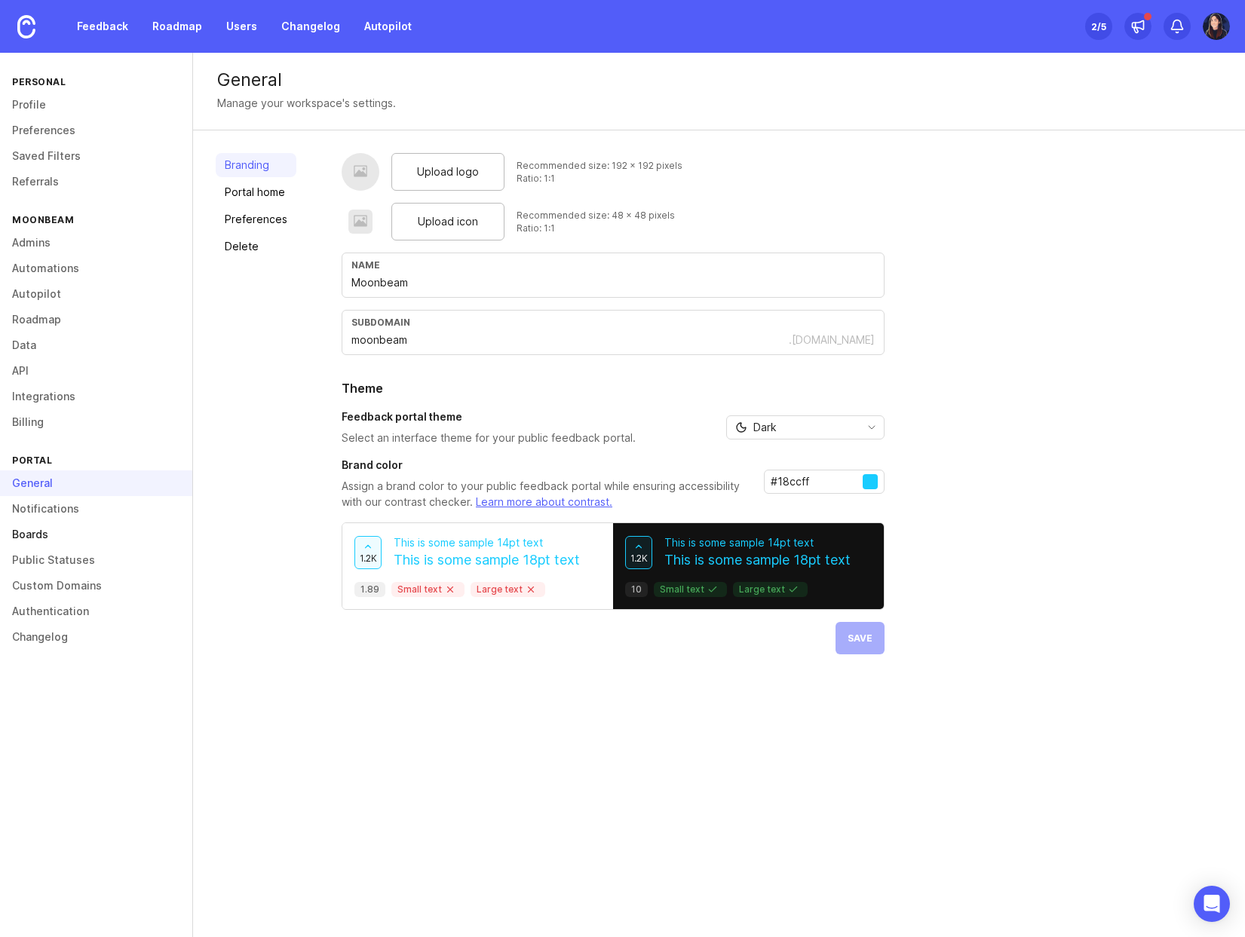
click at [92, 529] on link "Boards" at bounding box center [96, 535] width 192 height 26
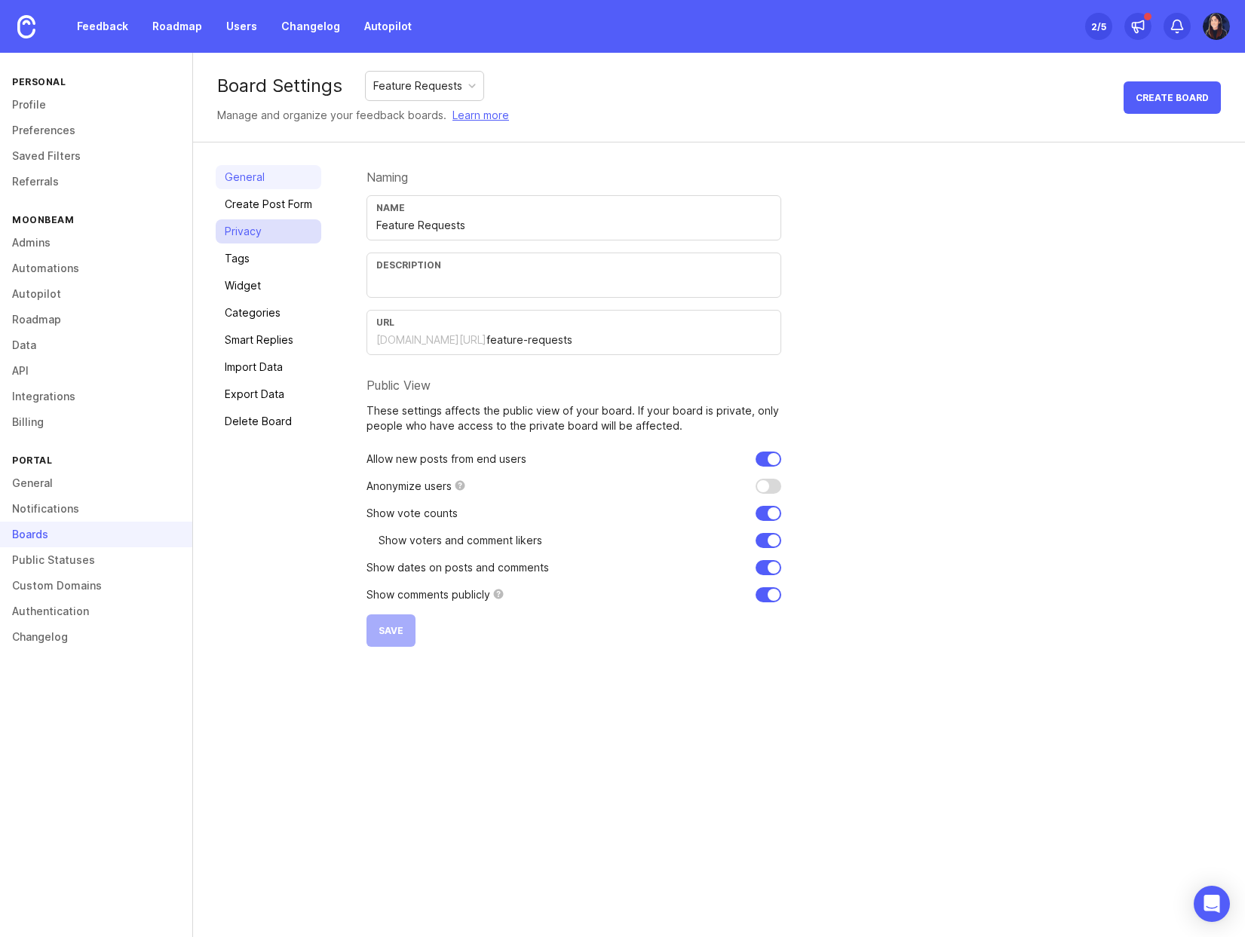
click at [293, 235] on link "Privacy" at bounding box center [269, 231] width 106 height 24
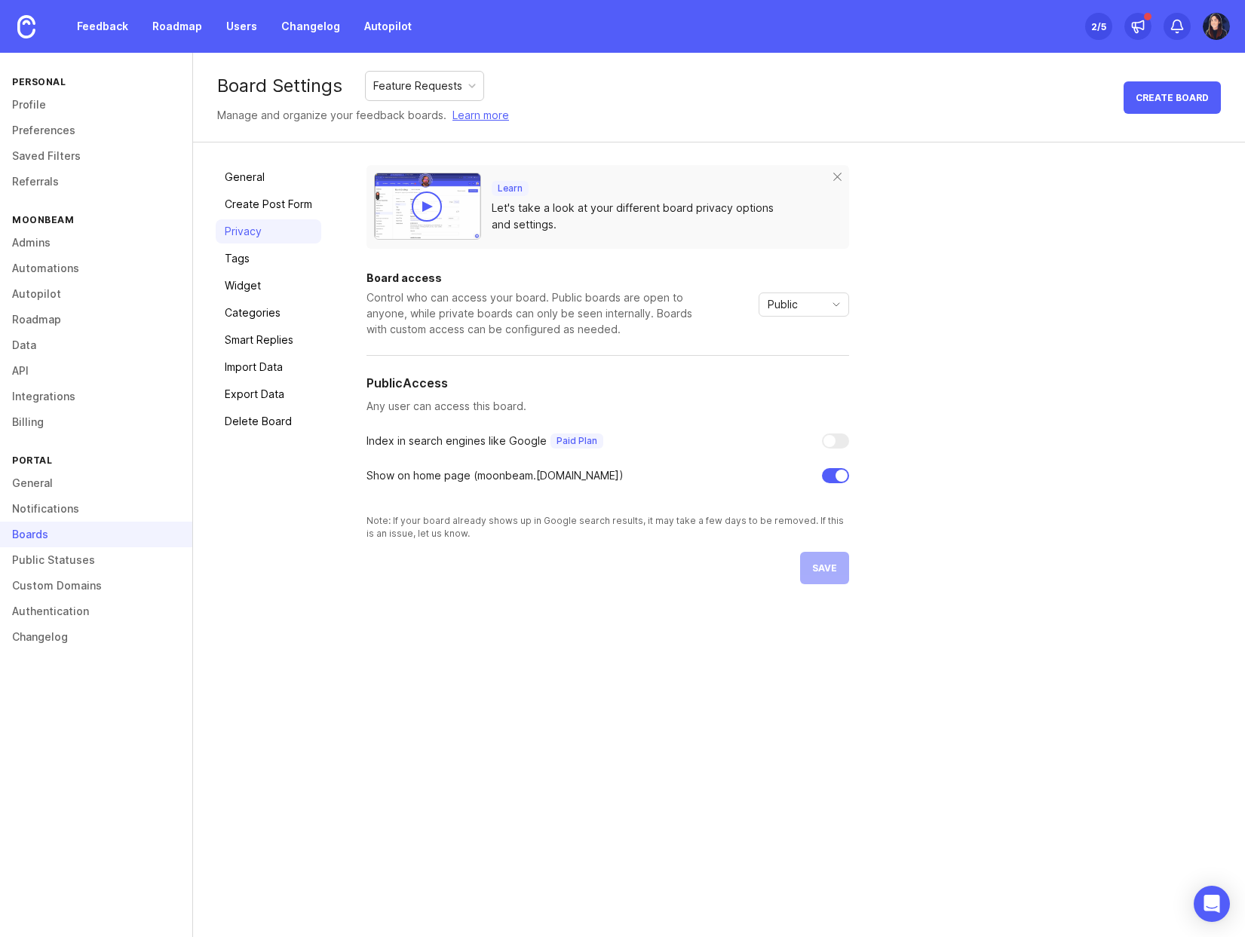
click at [836, 476] on div at bounding box center [842, 476] width 12 height 12
click at [825, 573] on span "save" at bounding box center [824, 568] width 25 height 11
click at [1034, 325] on div "Learn Let's take a look at your different board privacy options and settings. B…" at bounding box center [794, 374] width 856 height 419
click at [821, 308] on div "Public" at bounding box center [804, 305] width 90 height 24
click at [817, 376] on li "Custom" at bounding box center [803, 382] width 89 height 25
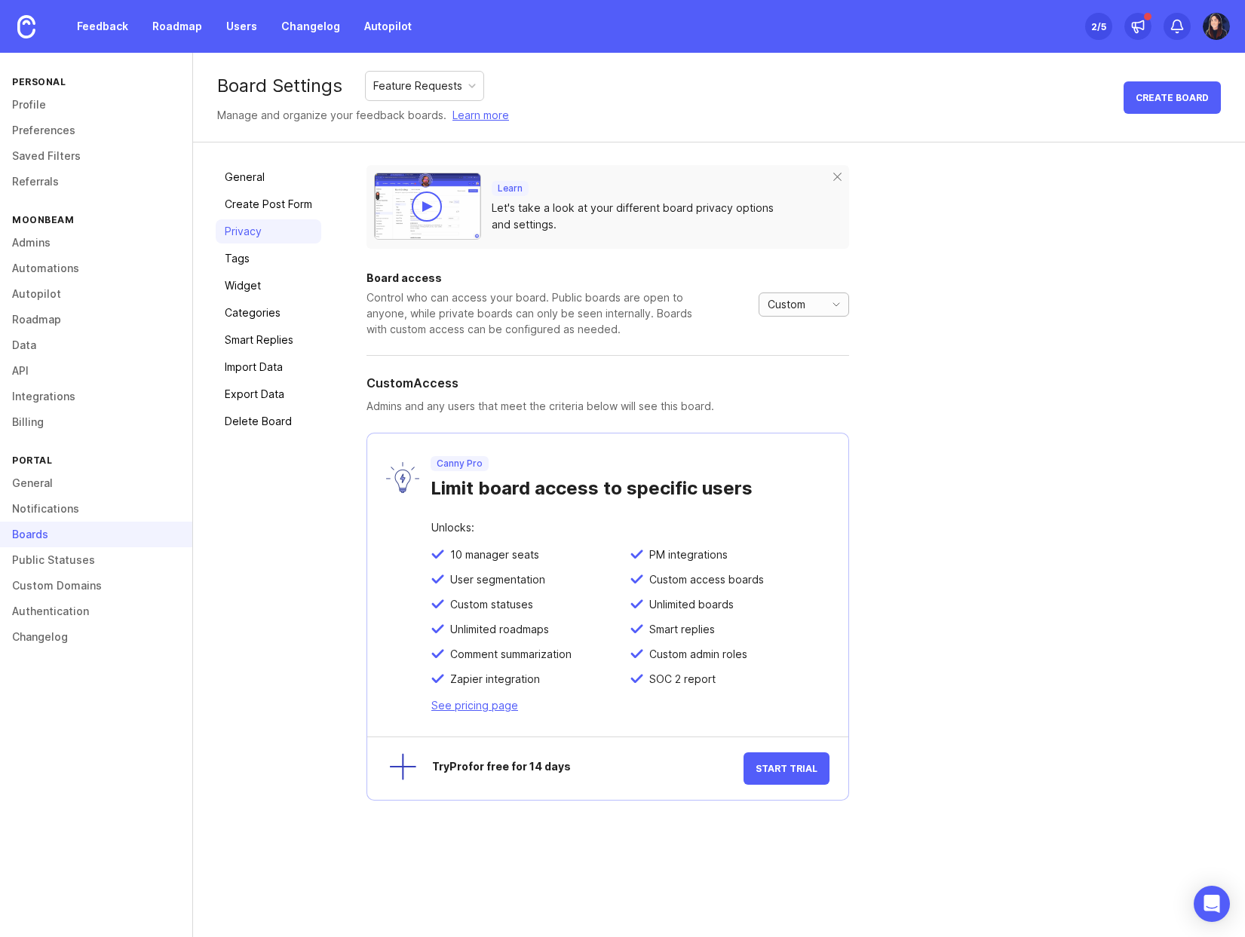
click at [804, 300] on span "Custom" at bounding box center [787, 304] width 38 height 17
click at [801, 333] on span "Private" at bounding box center [785, 333] width 35 height 17
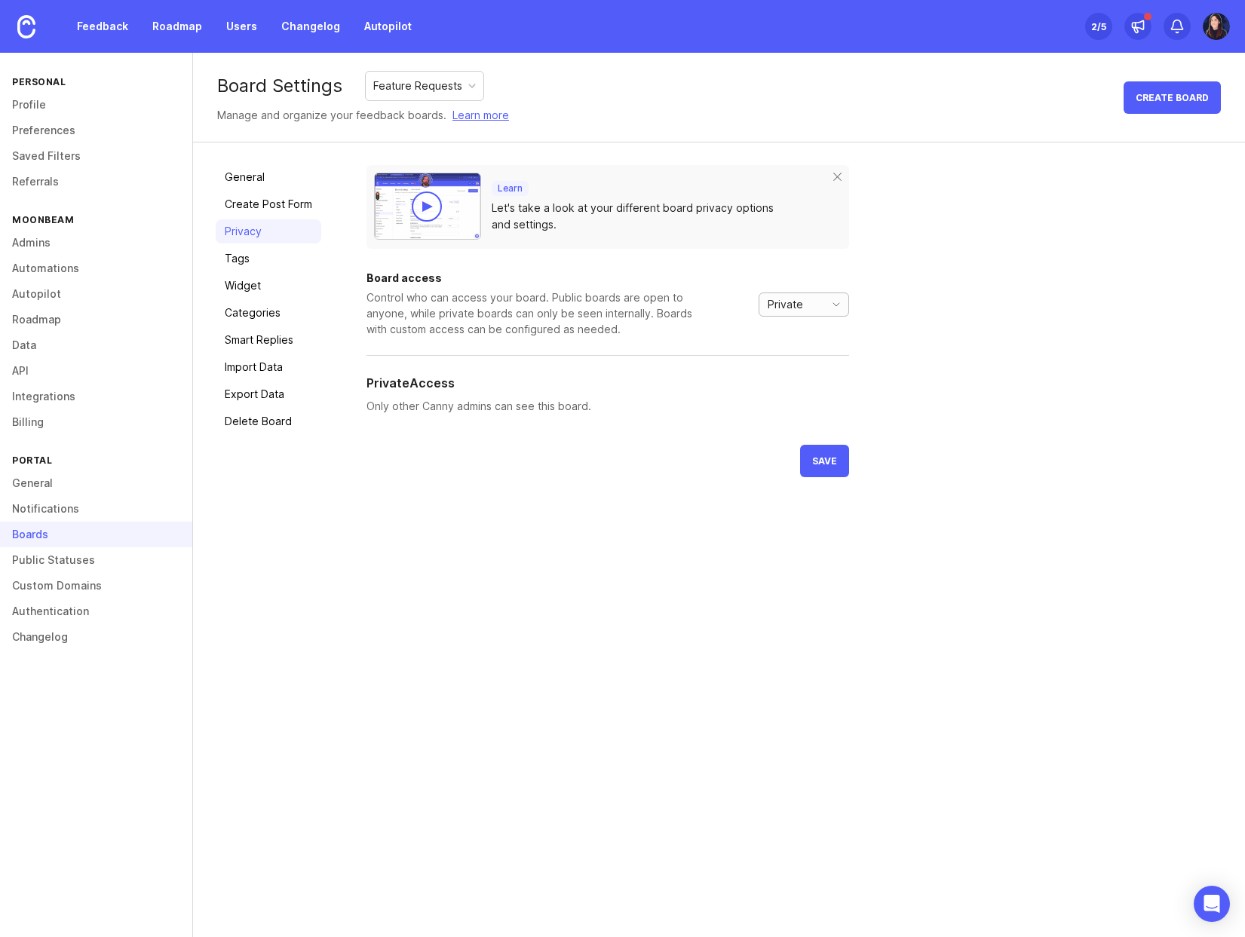
click at [808, 302] on div "Private" at bounding box center [788, 304] width 59 height 23
click at [802, 356] on span "Public" at bounding box center [786, 358] width 36 height 17
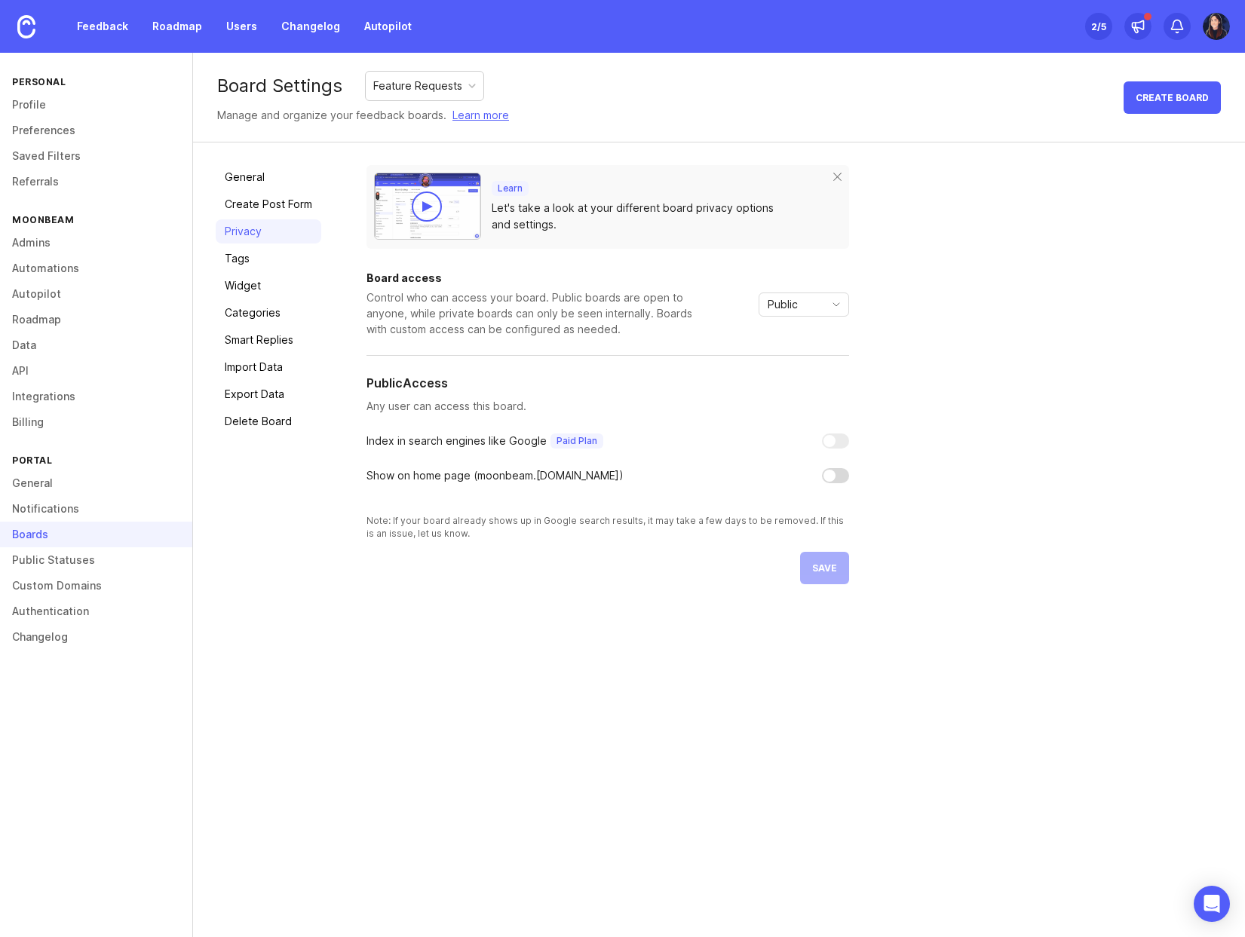
click at [849, 481] on div "Learn Let's take a look at your different board privacy options and settings. B…" at bounding box center [794, 374] width 856 height 419
click at [838, 473] on div at bounding box center [835, 475] width 27 height 15
click at [829, 566] on span "save" at bounding box center [824, 568] width 25 height 11
click at [253, 175] on link "General" at bounding box center [269, 177] width 106 height 24
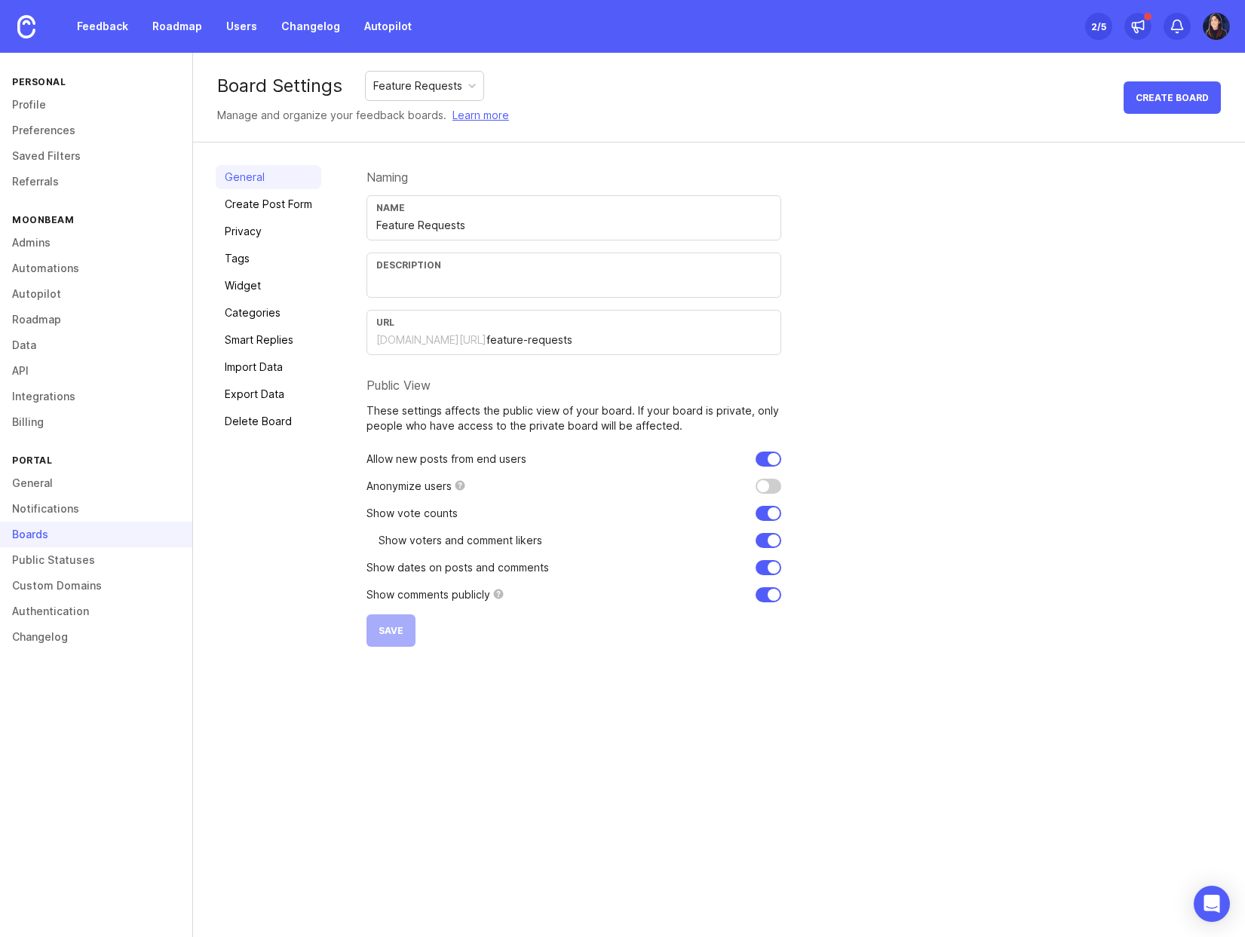
click at [768, 488] on input "checkbox" at bounding box center [769, 486] width 26 height 15
checkbox input "false"
click at [299, 232] on link "Privacy" at bounding box center [269, 231] width 106 height 24
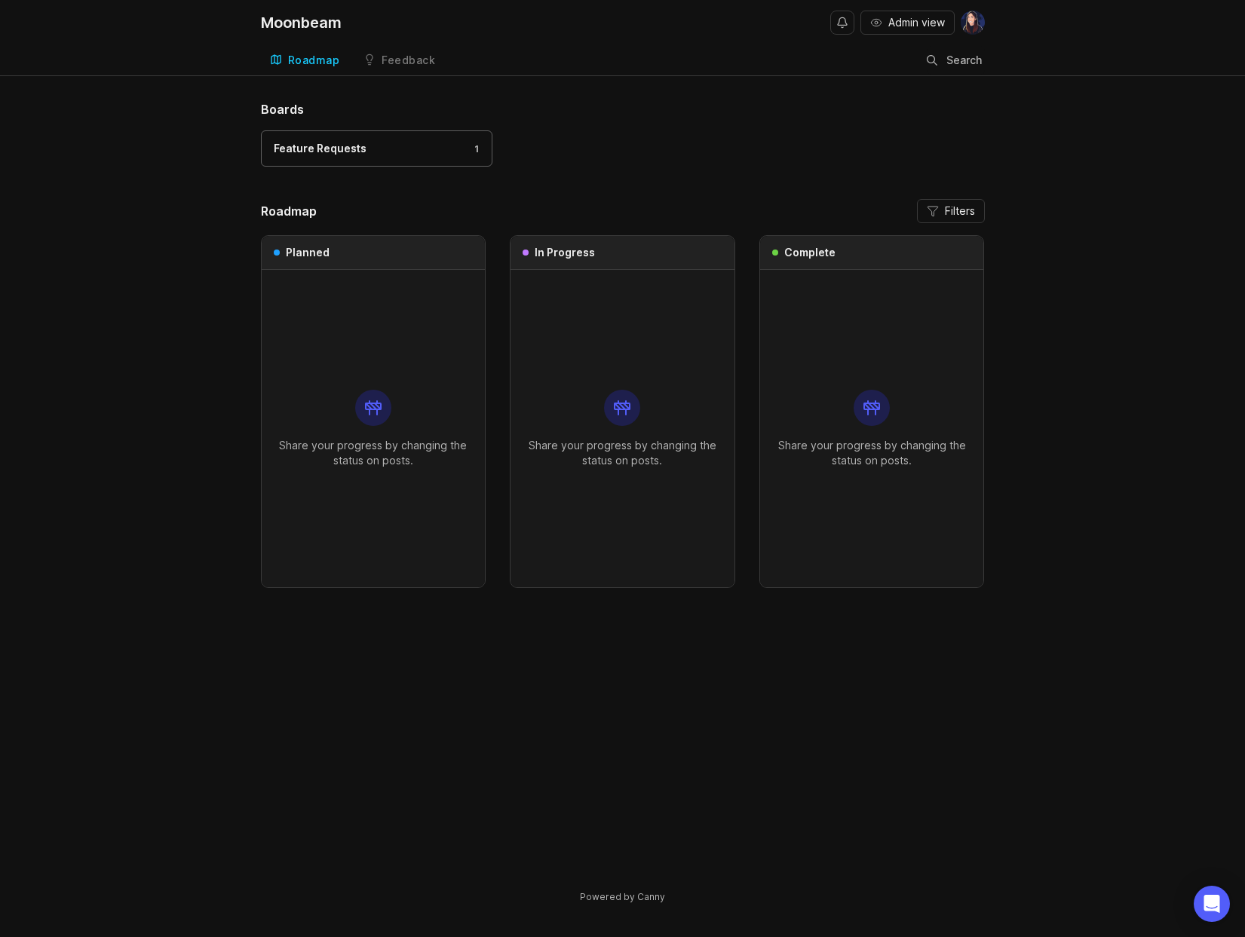
click at [315, 147] on div "Feature Requests" at bounding box center [320, 148] width 93 height 17
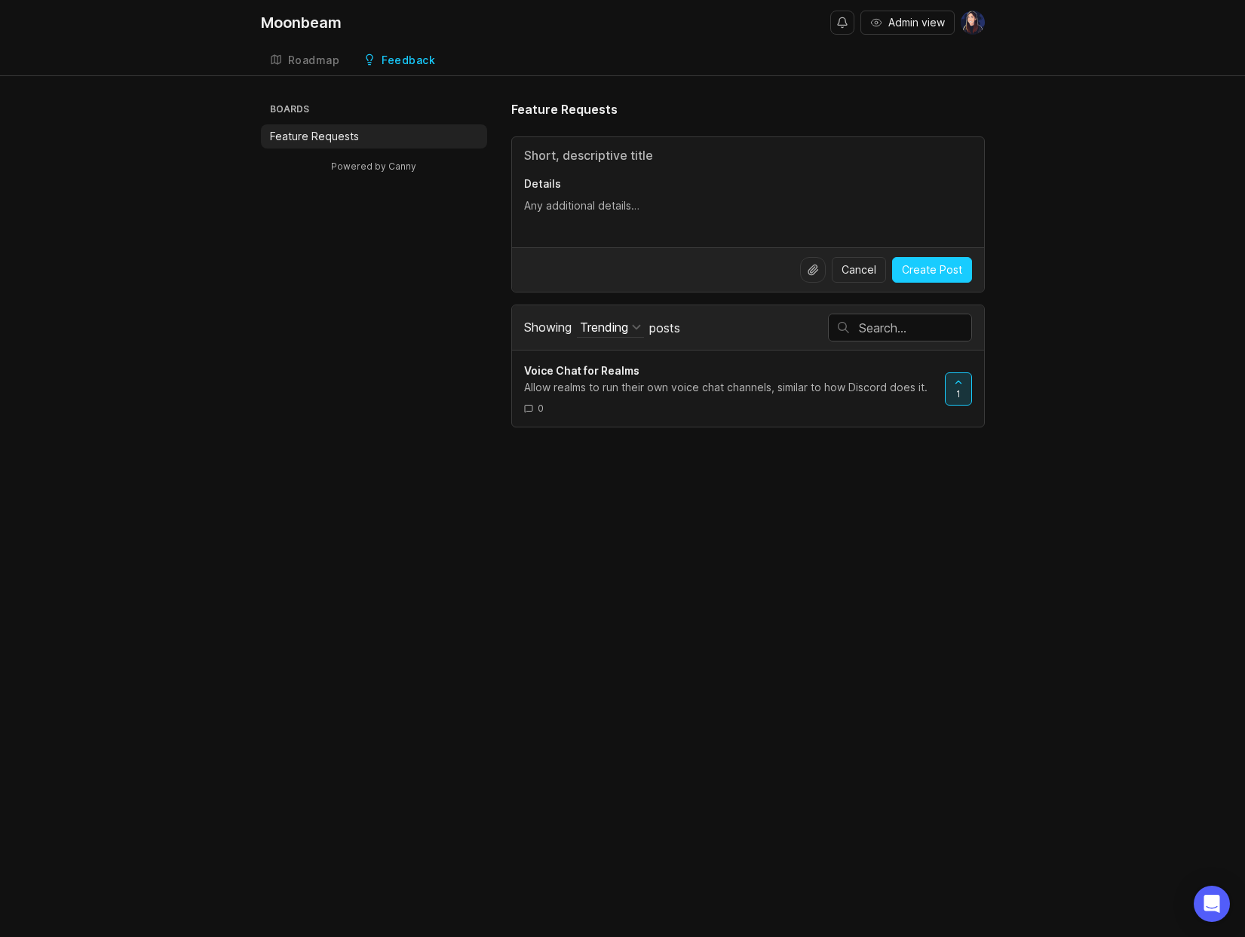
click at [422, 321] on div "Boards Feature Requests Powered by Canny Feature Requests Details Cancel Create…" at bounding box center [623, 263] width 724 height 327
click at [302, 55] on div "Roadmap" at bounding box center [314, 60] width 52 height 11
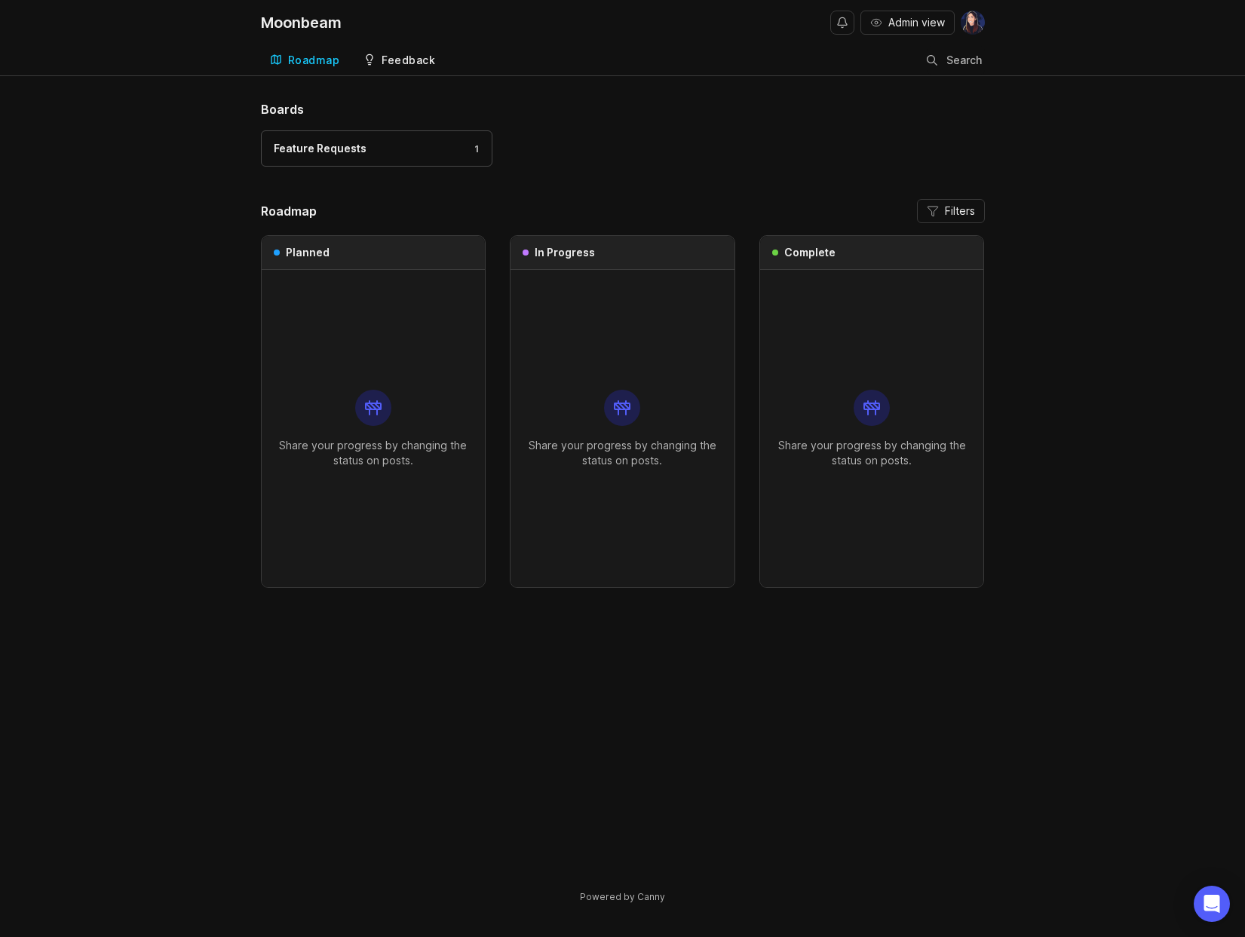
click at [396, 60] on div "Feedback" at bounding box center [409, 60] width 54 height 11
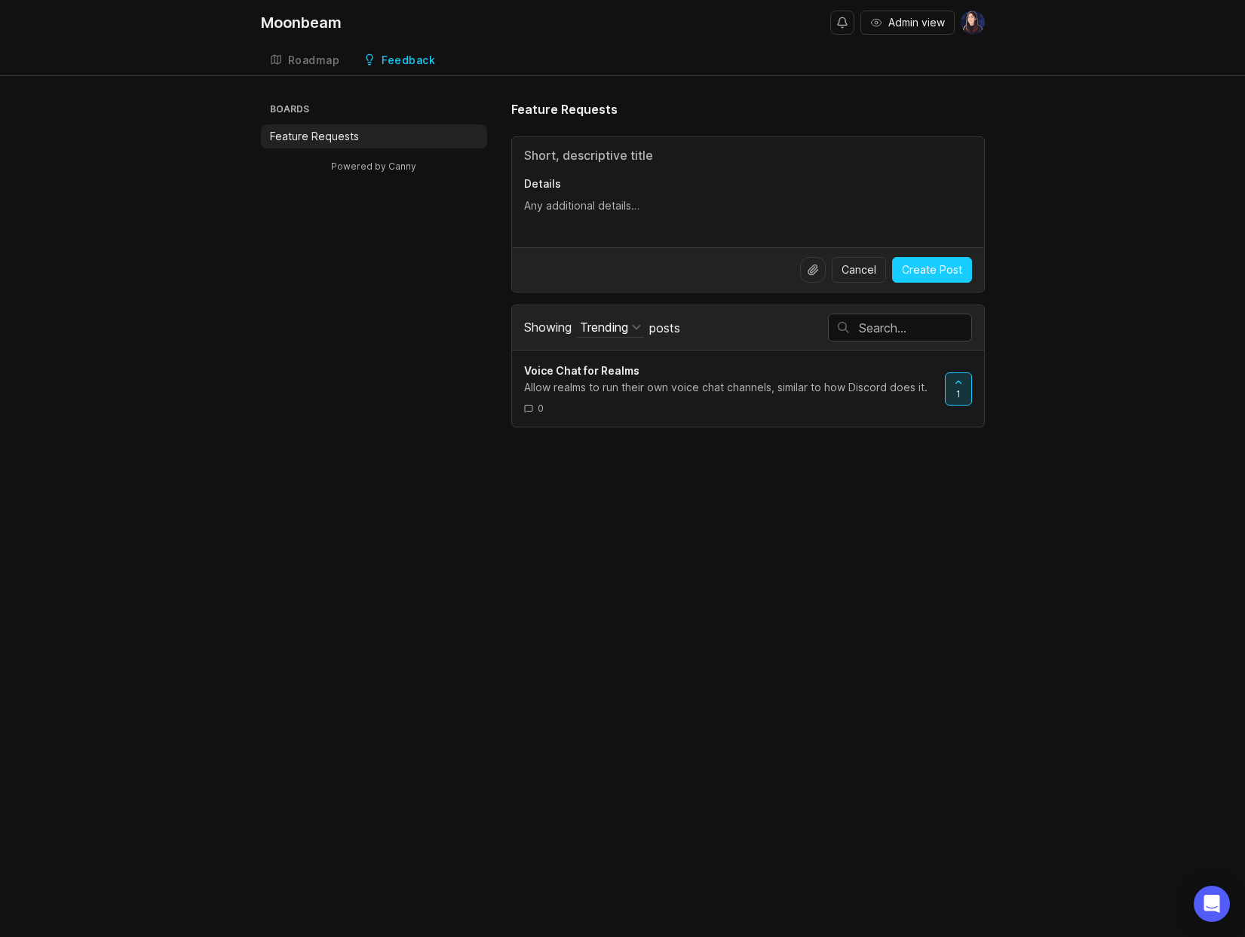
click at [620, 160] on input "Title" at bounding box center [748, 155] width 448 height 18
type input "Allow reactions with other emoji"
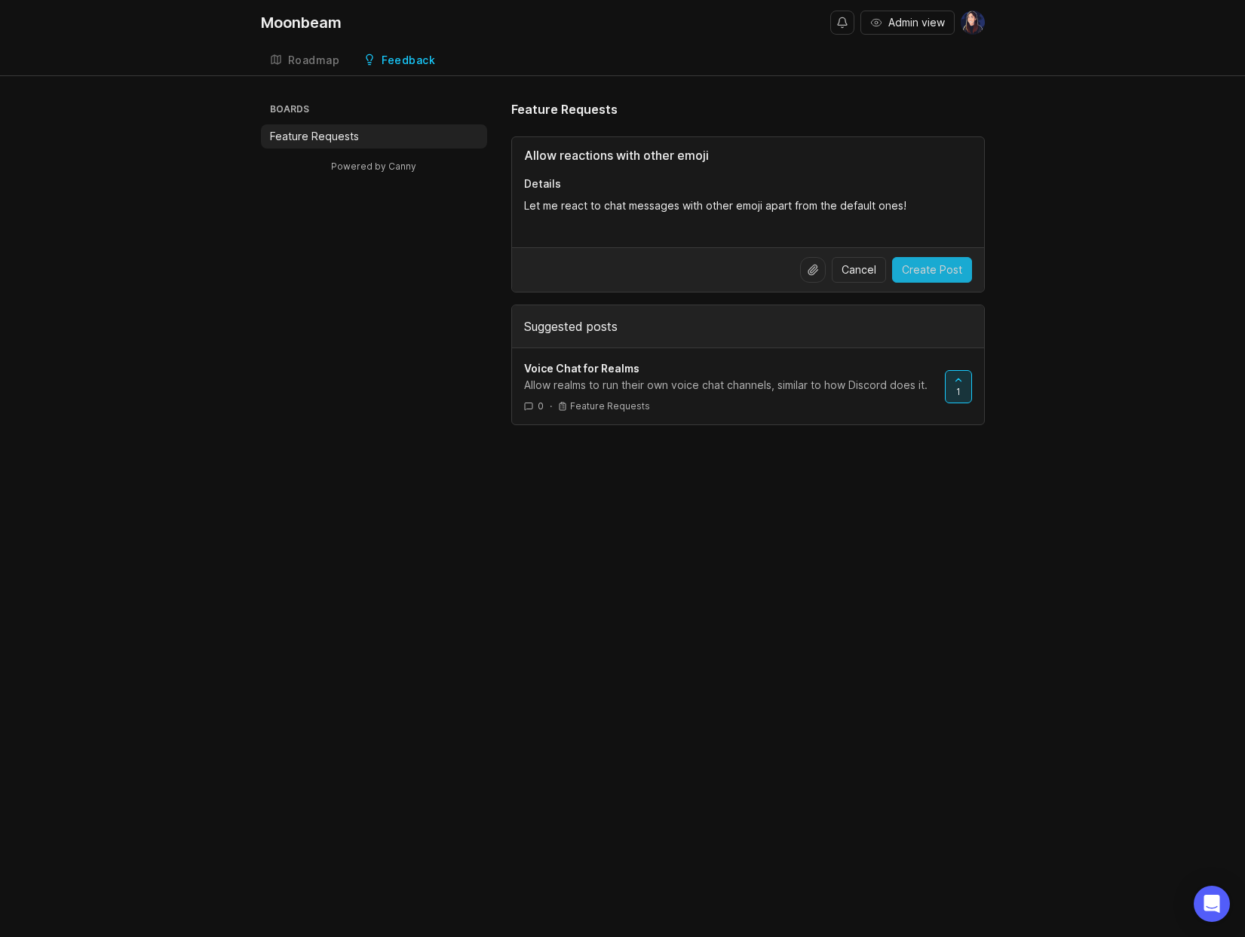
type textarea "Let me react to chat messages with other emoji apart from the default ones!"
click at [946, 271] on span "Create Post" at bounding box center [932, 269] width 60 height 15
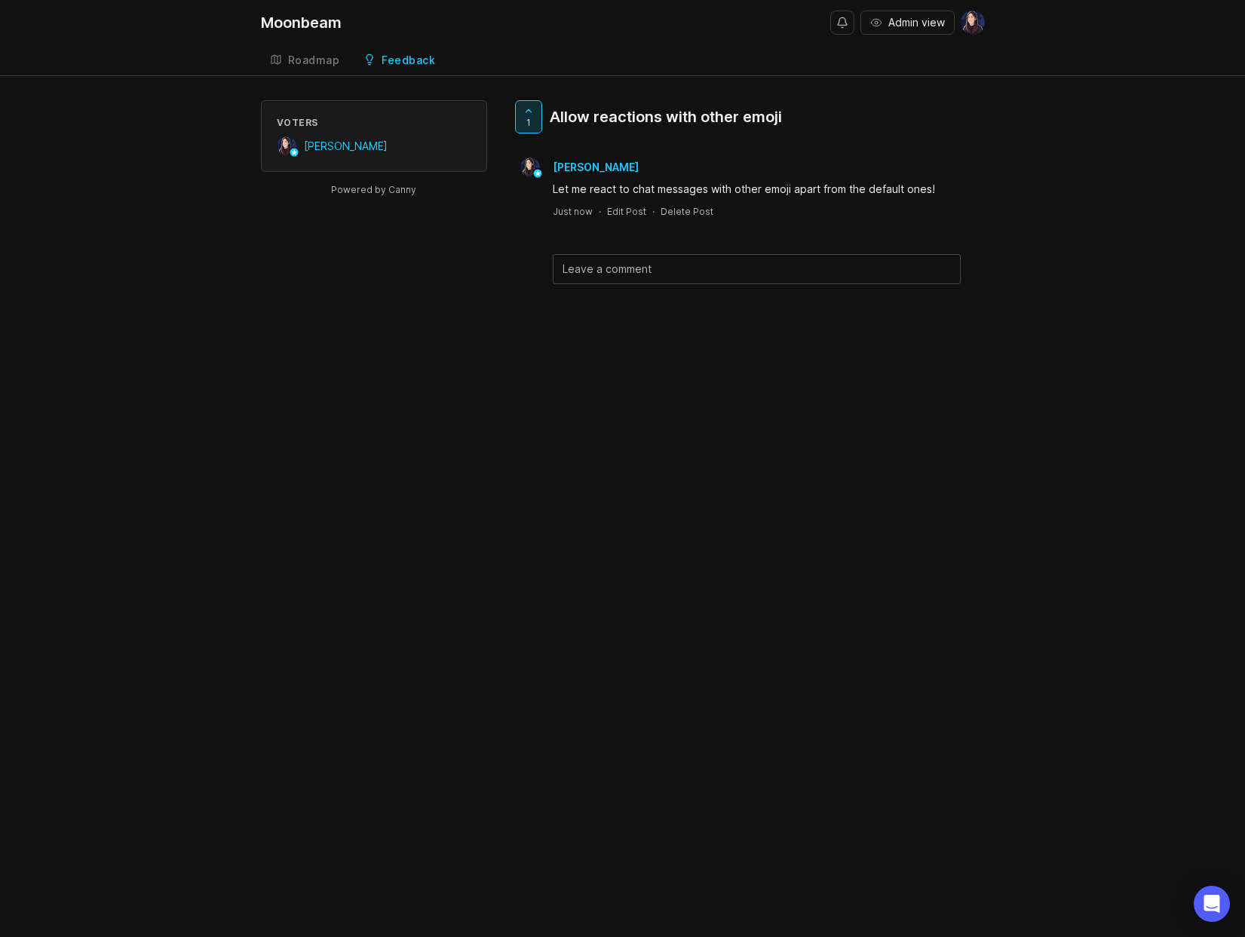
click at [401, 63] on div "Feedback" at bounding box center [409, 60] width 54 height 11
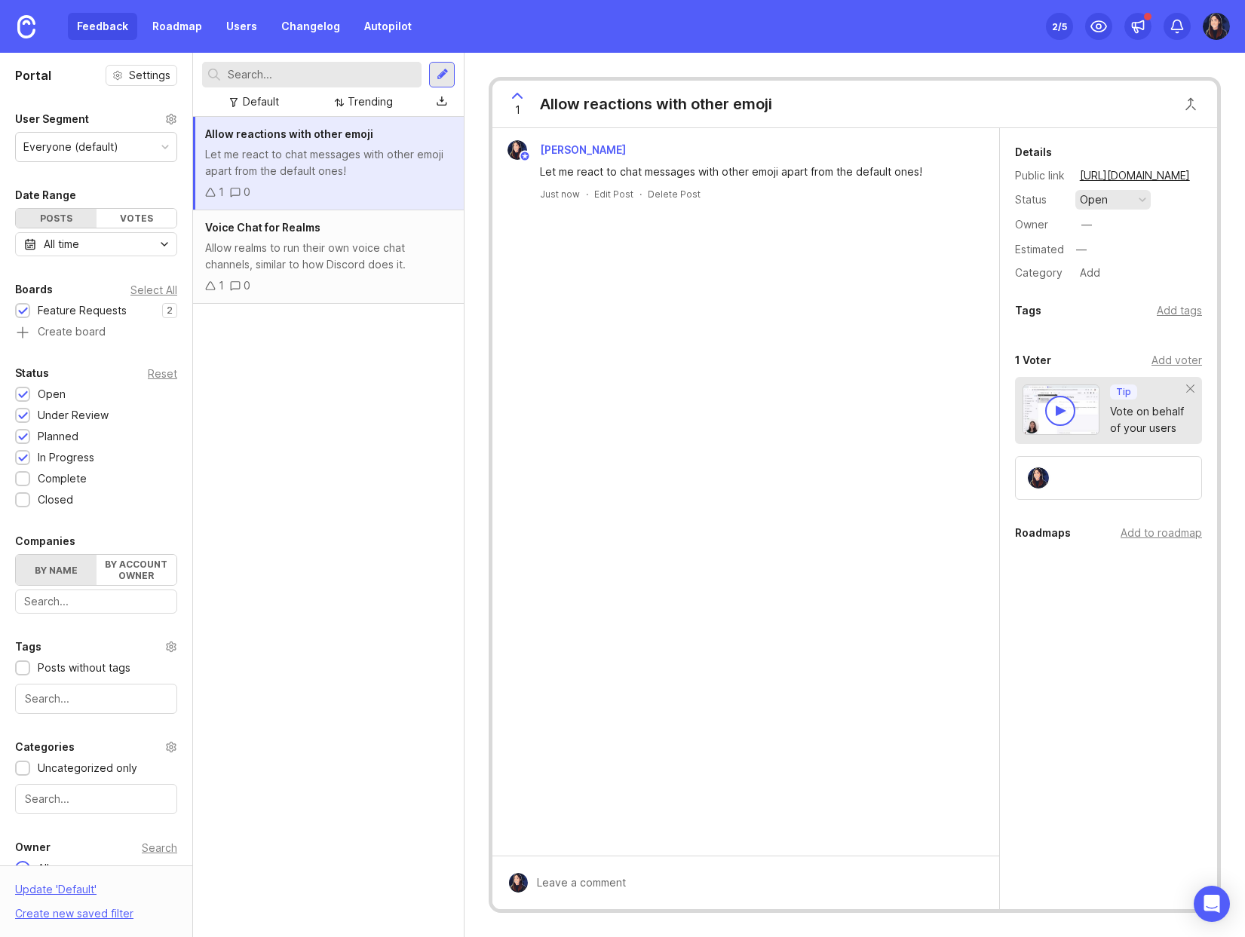
click at [1126, 194] on button "open" at bounding box center [1112, 200] width 75 height 20
click at [1133, 332] on div "complete" at bounding box center [1111, 338] width 57 height 13
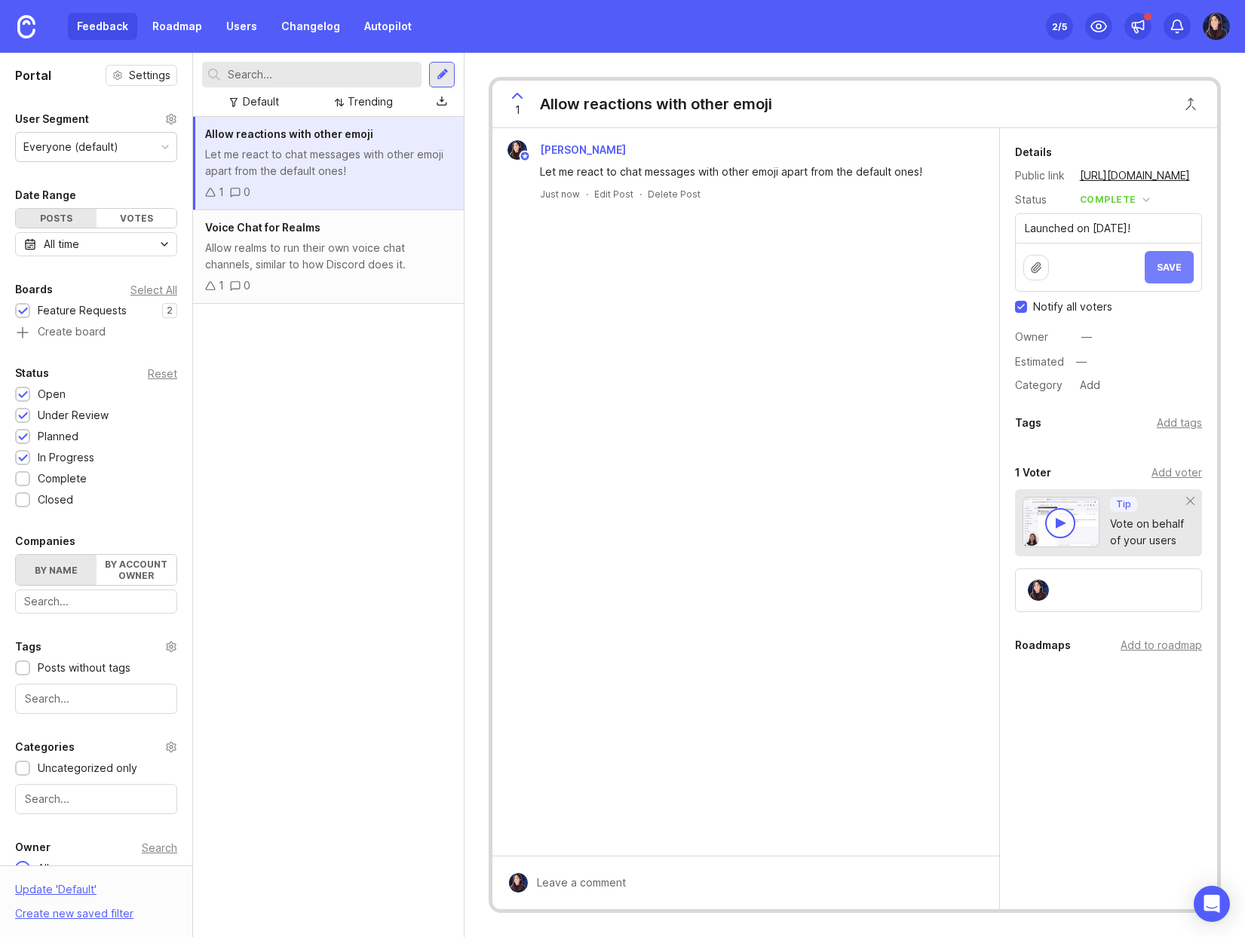
type textarea "Launched on Aug 13!"
click at [1176, 271] on span "Save" at bounding box center [1169, 267] width 25 height 11
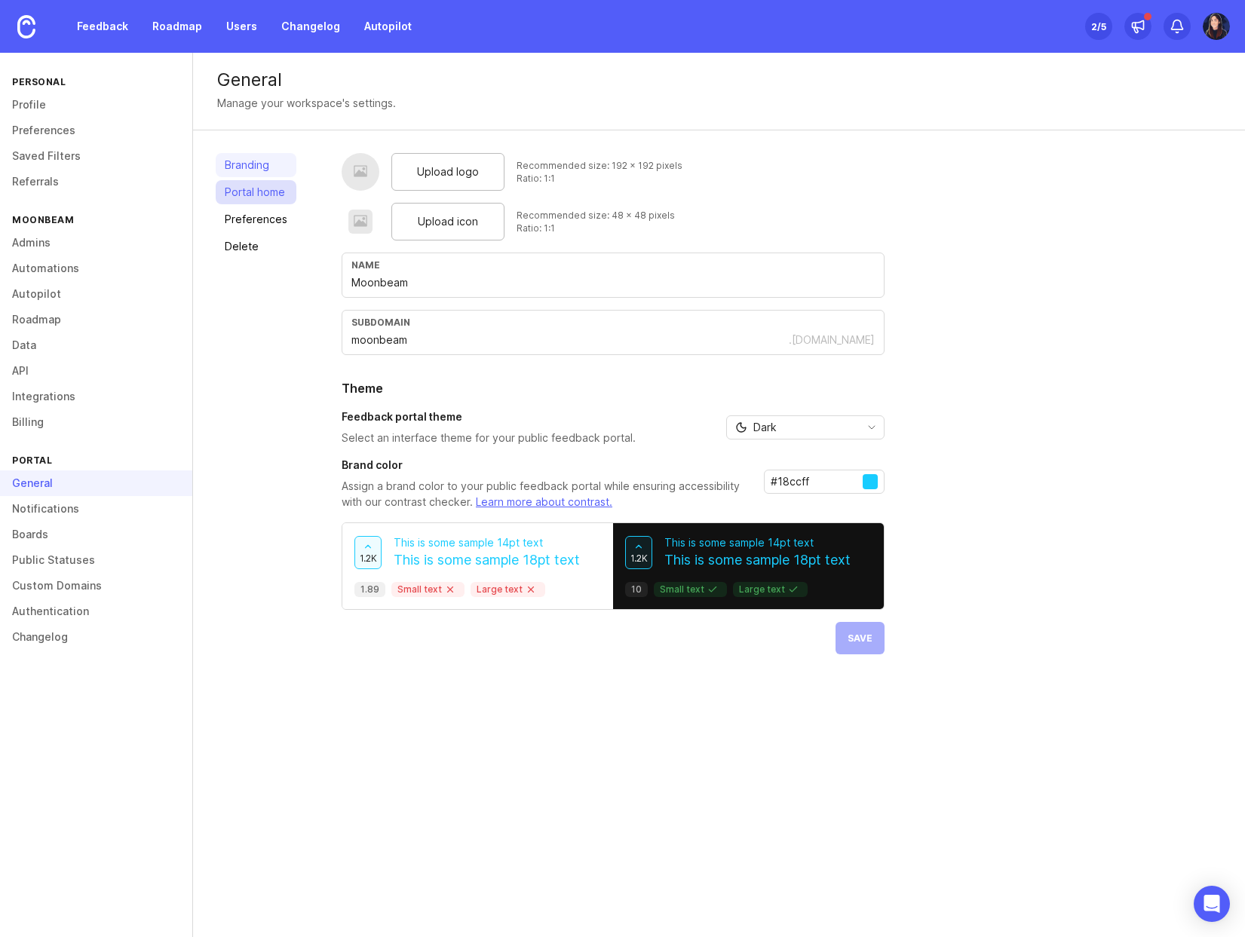
click at [247, 195] on link "Portal home" at bounding box center [256, 192] width 81 height 24
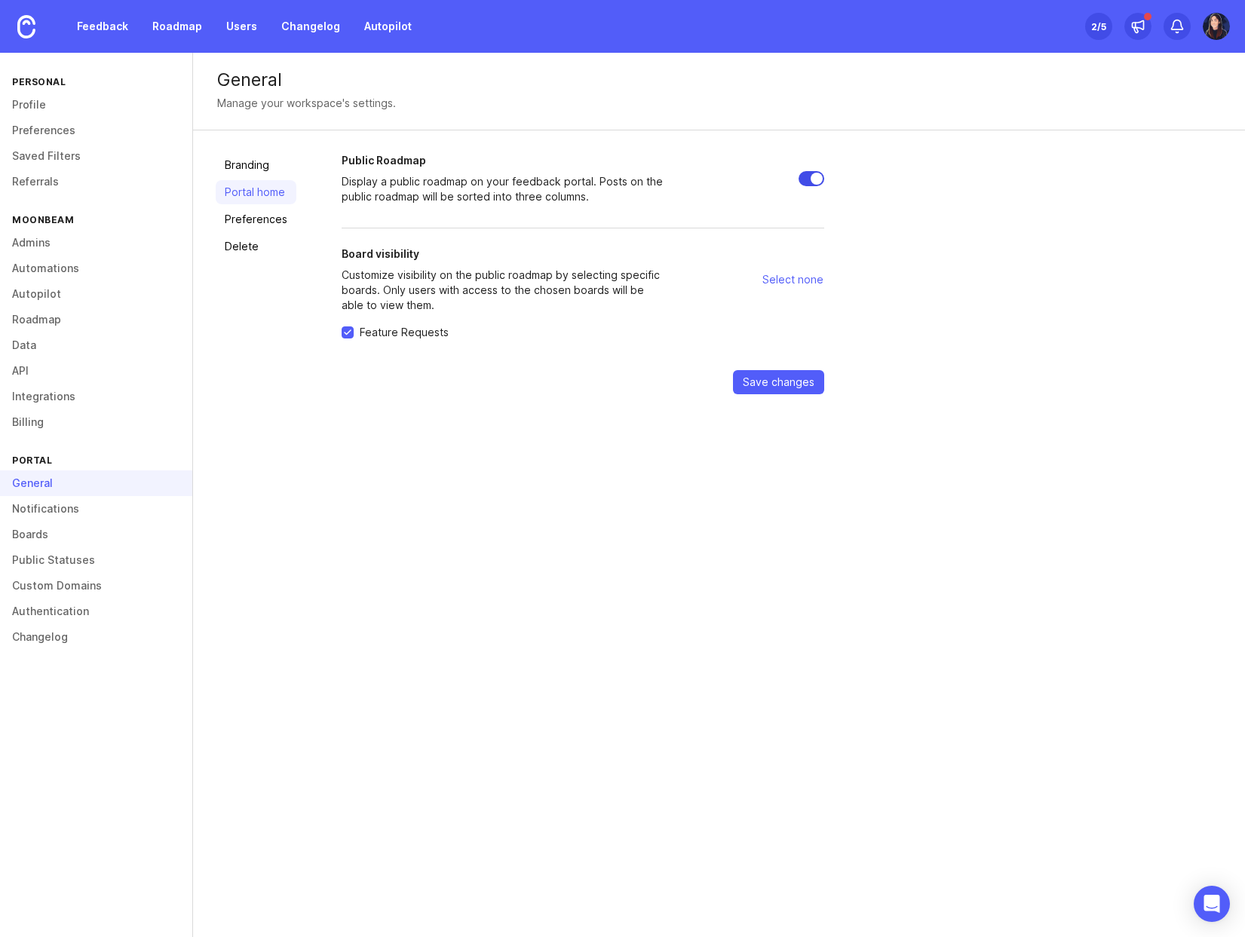
click at [811, 176] on input "Public Roadmap" at bounding box center [812, 178] width 26 height 15
checkbox input "false"
click at [762, 390] on button "Save changes" at bounding box center [778, 382] width 91 height 24
click at [232, 221] on link "Preferences" at bounding box center [256, 219] width 81 height 24
